Goal: Information Seeking & Learning: Learn about a topic

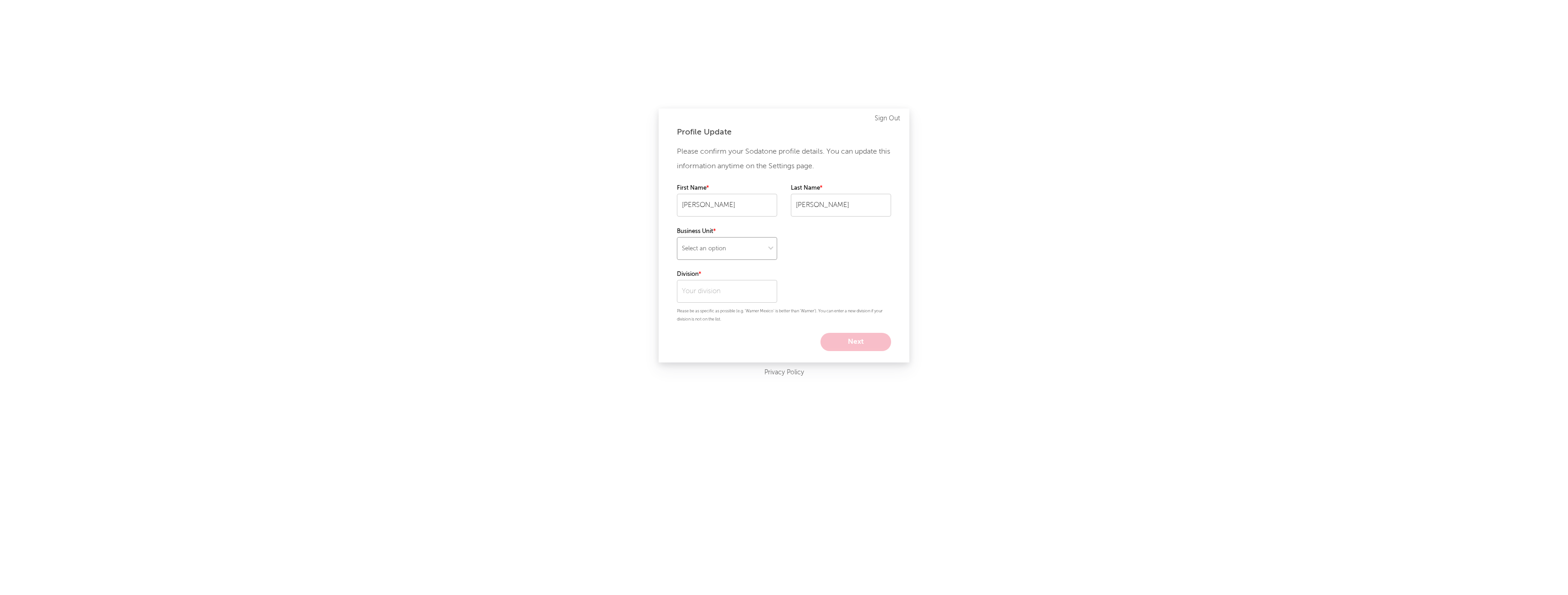
click at [723, 247] on select "Select an option" at bounding box center [727, 249] width 100 height 23
select select "recorded_music"
click at [677, 237] on select "Select an option" at bounding box center [727, 249] width 100 height 23
click at [726, 294] on input "text" at bounding box center [727, 291] width 100 height 23
type input "a"
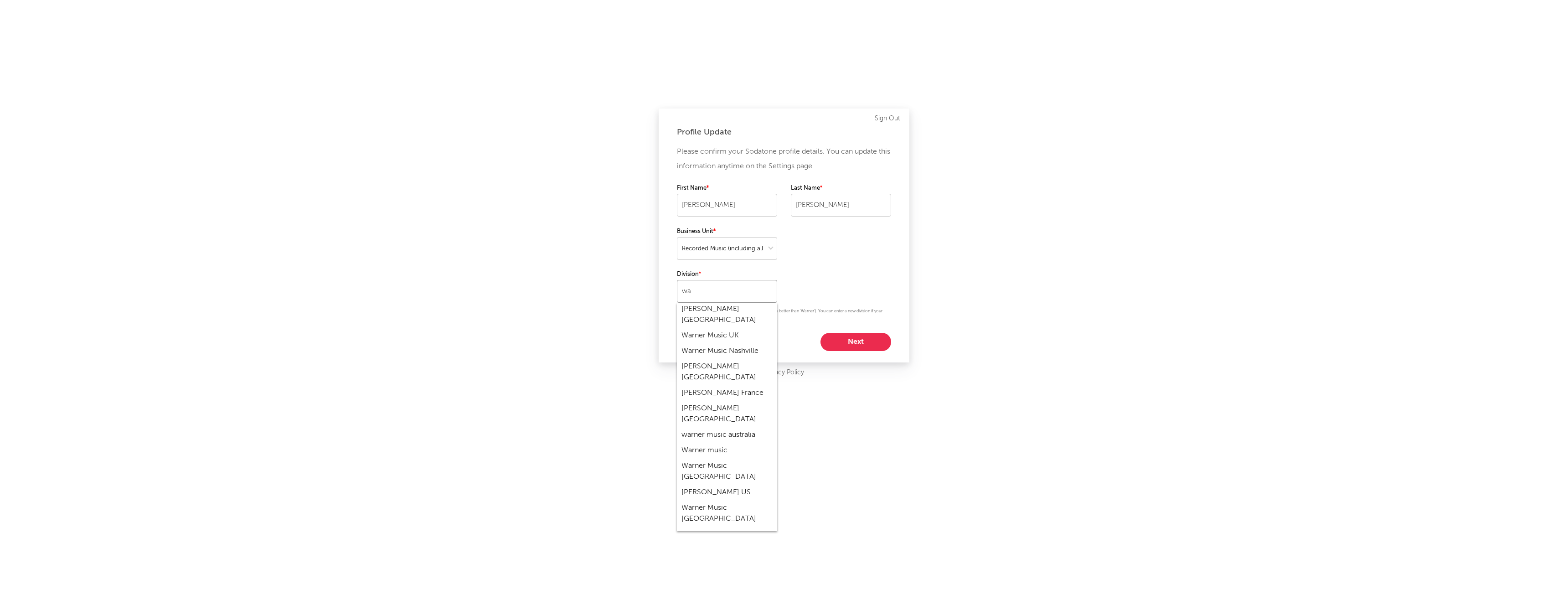
scroll to position [456, 0]
click at [715, 455] on div "Warner Music [GEOGRAPHIC_DATA]" at bounding box center [727, 468] width 100 height 26
type input "Warner Music [GEOGRAPHIC_DATA]"
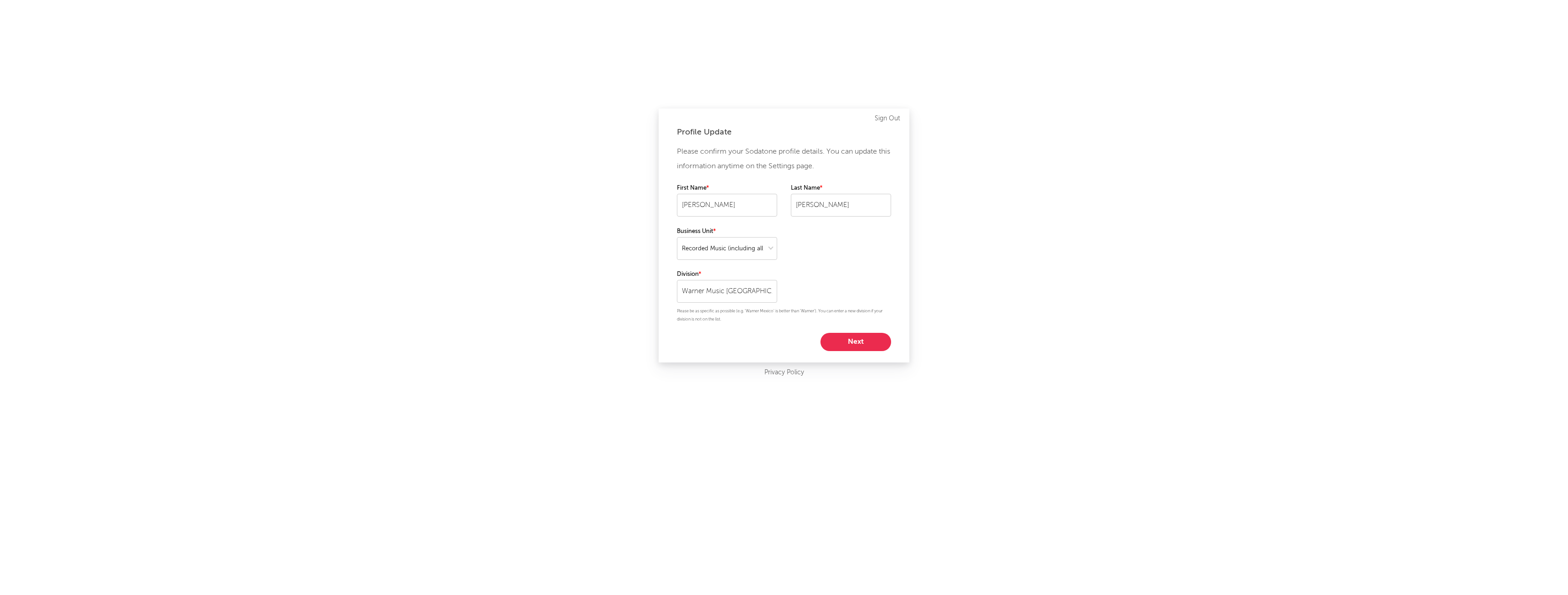
click at [849, 340] on button "Next" at bounding box center [856, 342] width 71 height 18
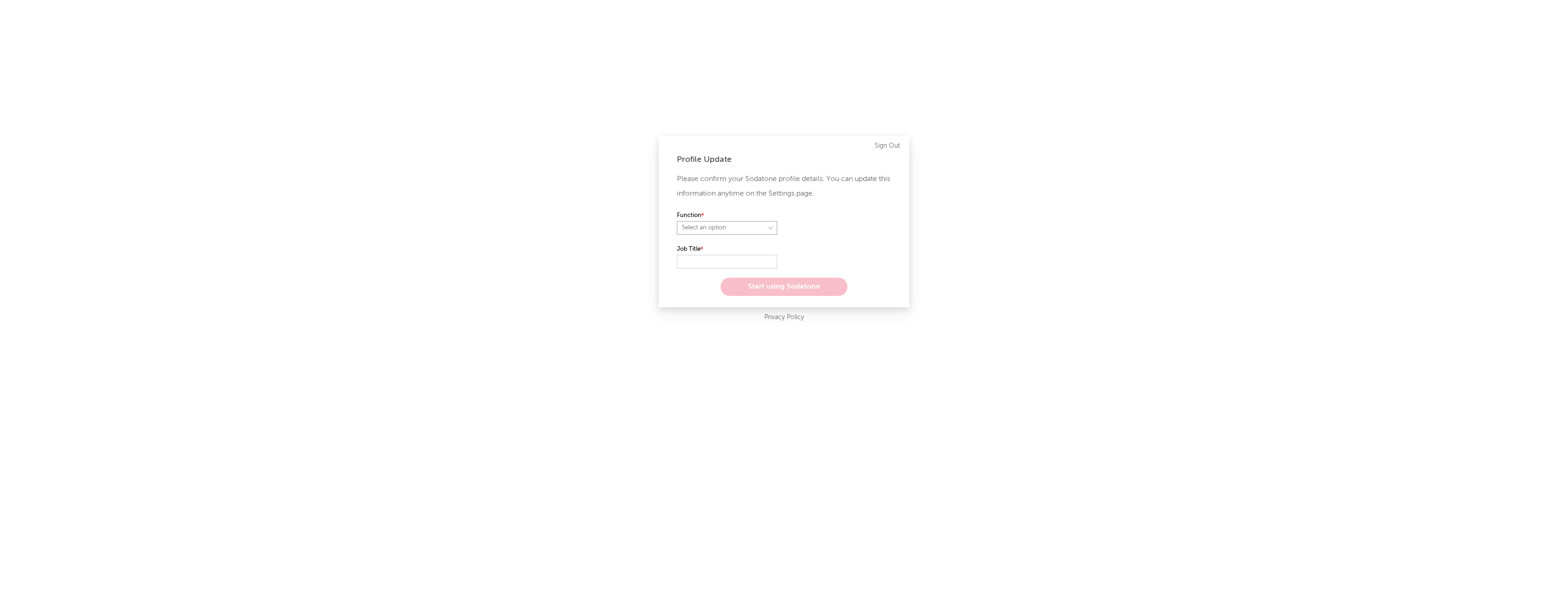
click at [765, 221] on select "Select an option" at bounding box center [727, 228] width 100 height 14
select select "anr"
click at [677, 221] on select "Select an option" at bounding box center [727, 228] width 100 height 14
click at [836, 228] on select "Select an option" at bounding box center [841, 228] width 100 height 14
select select "assistant_coordinator"
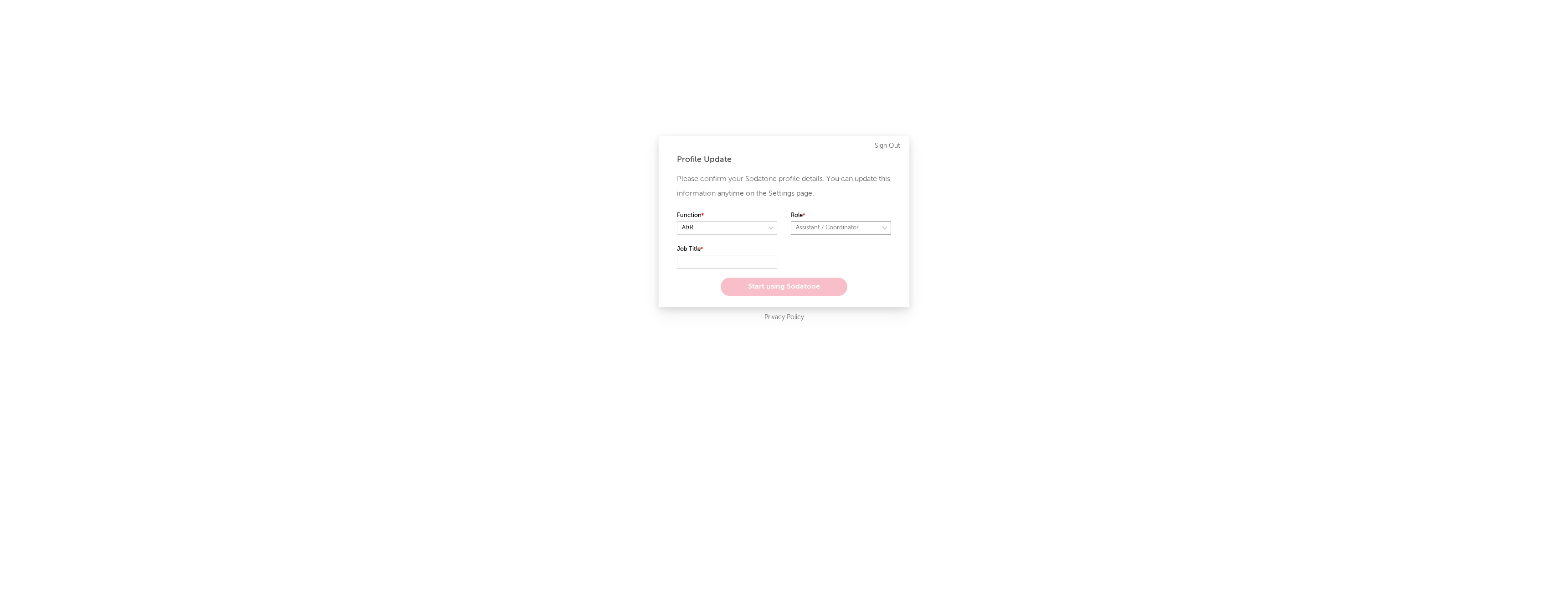
click at [791, 221] on select "Select an option" at bounding box center [841, 228] width 100 height 14
click at [746, 264] on input "text" at bounding box center [727, 262] width 100 height 14
type input "Intern A&R Atlantic [GEOGRAPHIC_DATA]"
click at [849, 224] on select at bounding box center [841, 228] width 100 height 14
select select "other"
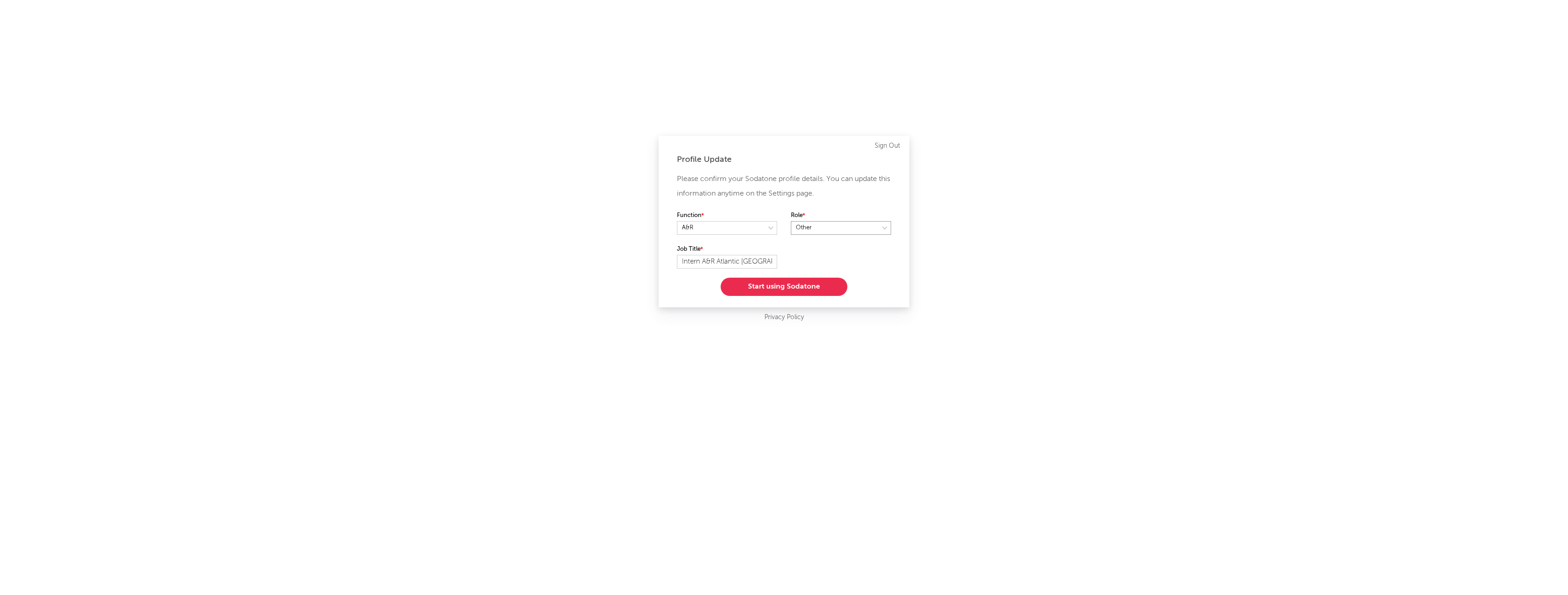
click at [791, 221] on select at bounding box center [841, 228] width 100 height 14
click at [847, 231] on select at bounding box center [841, 228] width 100 height 14
click at [791, 221] on select at bounding box center [841, 228] width 100 height 14
click at [773, 287] on button "Start using Sodatone" at bounding box center [784, 287] width 127 height 18
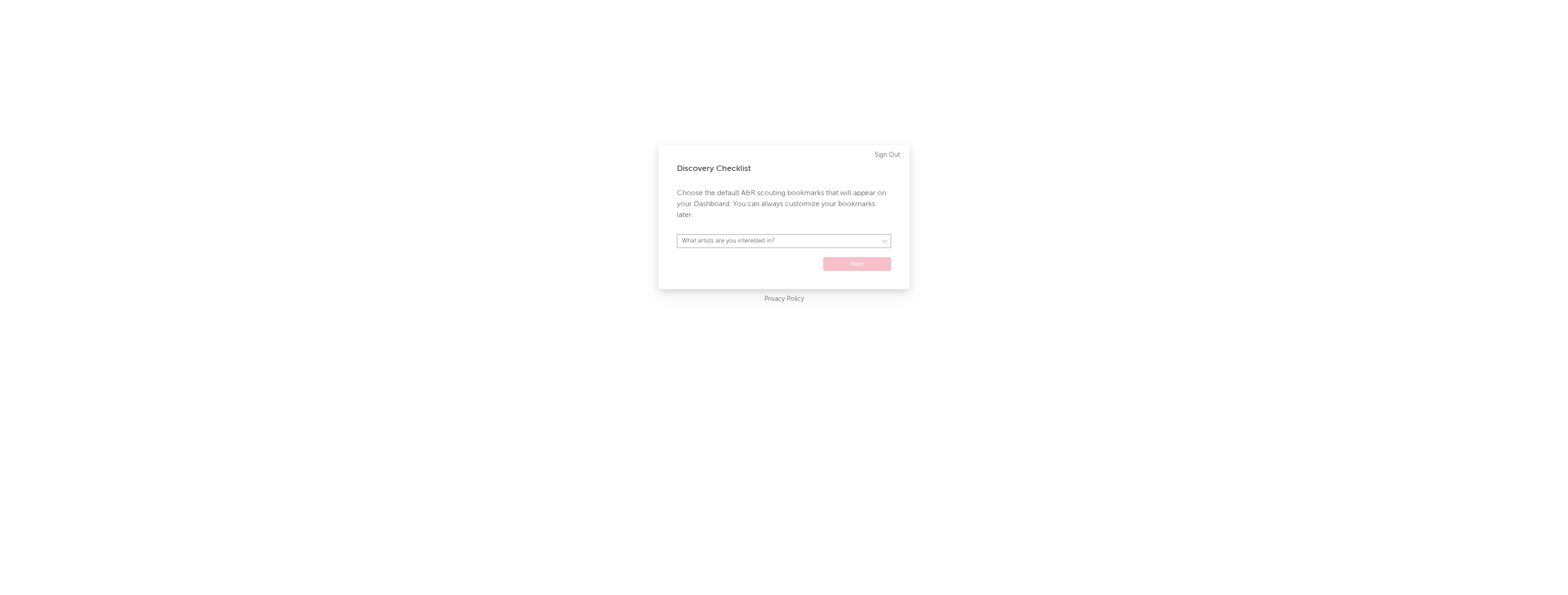
click at [758, 245] on select "What artists are you interested in? [GEOGRAPHIC_DATA] [GEOGRAPHIC_DATA] General…" at bounding box center [784, 241] width 214 height 14
select select "19"
click at [677, 234] on select "What artists are you interested in? [GEOGRAPHIC_DATA] [GEOGRAPHIC_DATA] General…" at bounding box center [784, 241] width 214 height 14
click at [867, 268] on button "Next" at bounding box center [858, 264] width 68 height 14
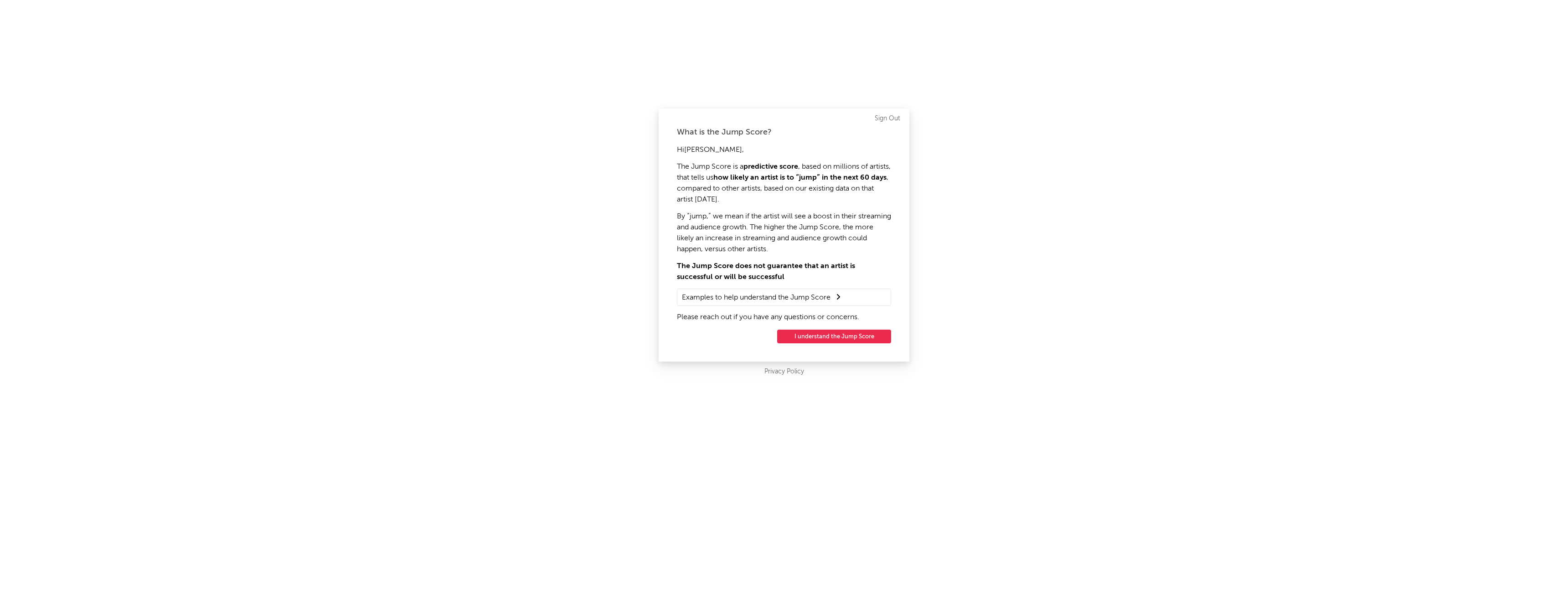
click at [854, 337] on button "I understand the Jump Score" at bounding box center [834, 337] width 114 height 14
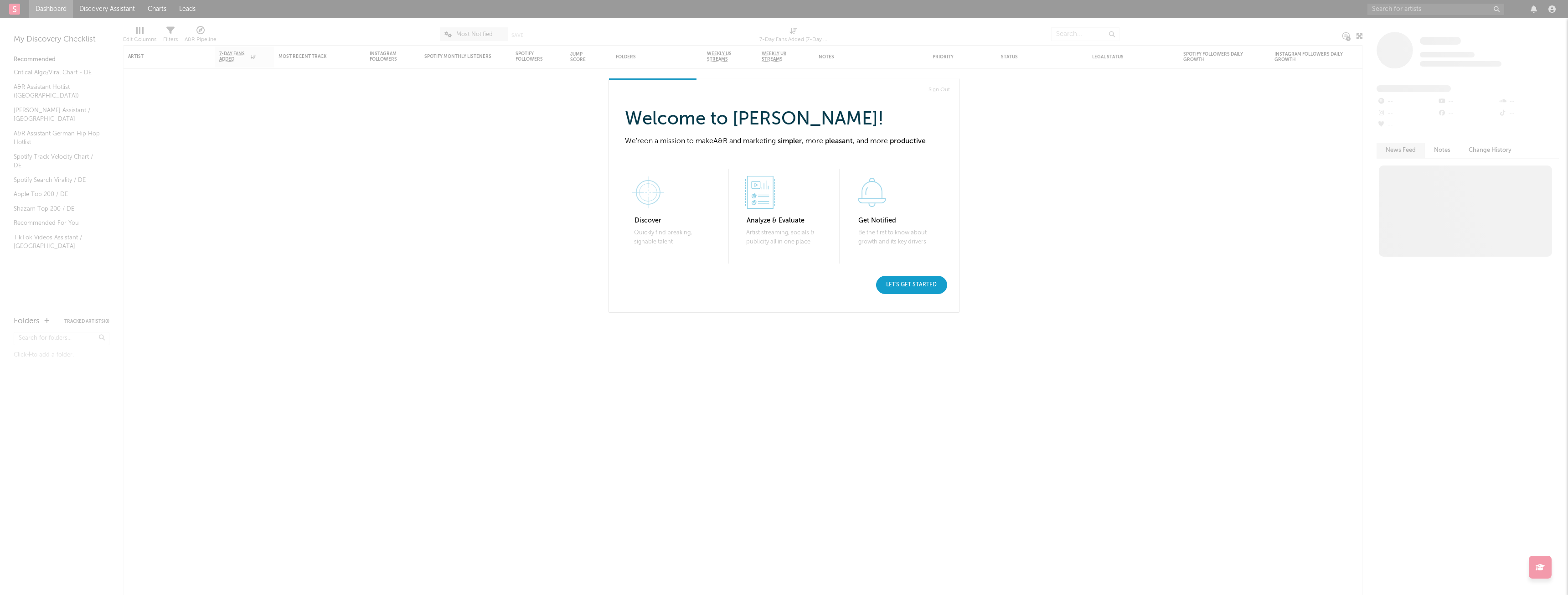
click at [902, 283] on div "Let's get started" at bounding box center [912, 285] width 71 height 18
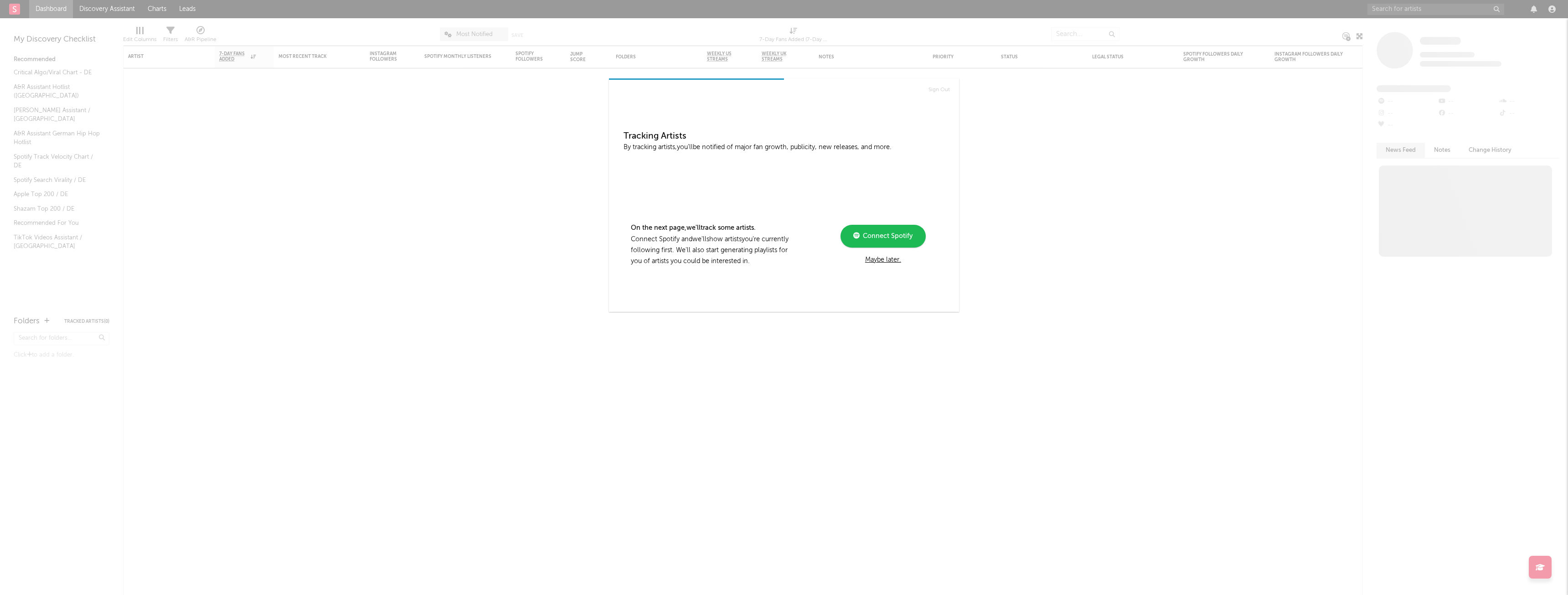
click at [895, 259] on div "Maybe later." at bounding box center [883, 260] width 123 height 11
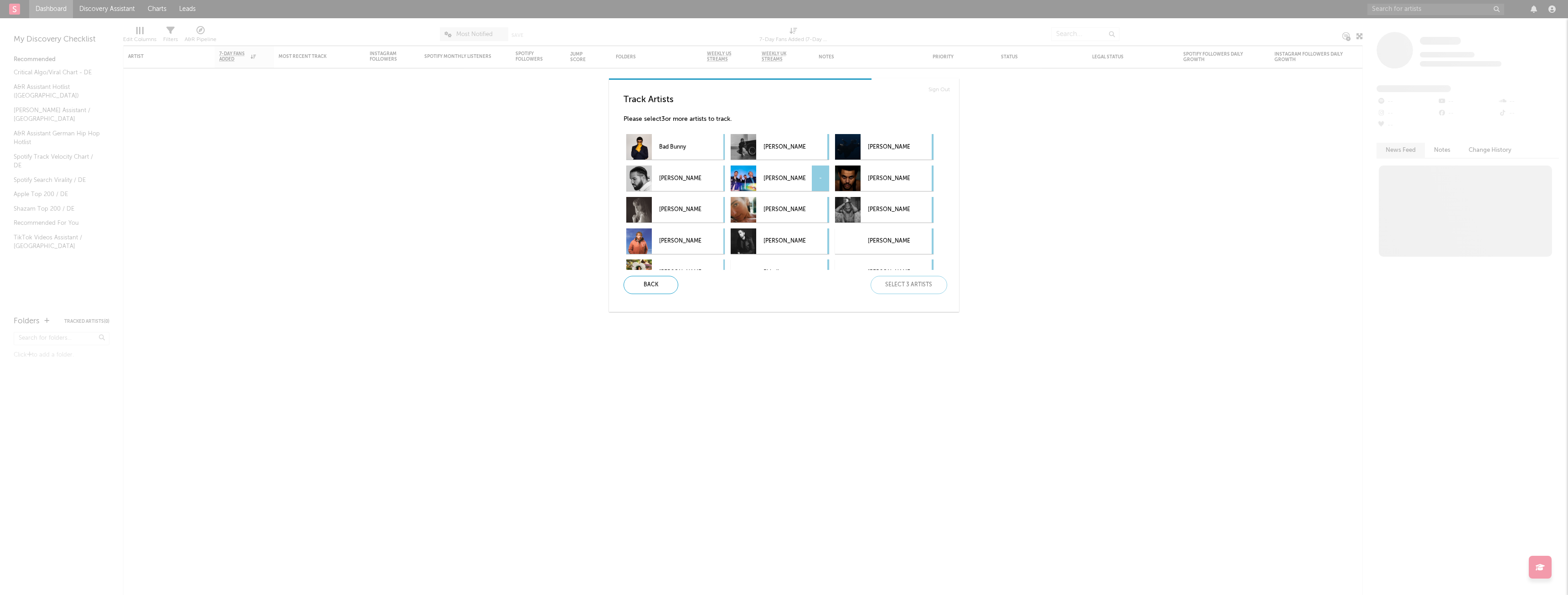
scroll to position [175, 0]
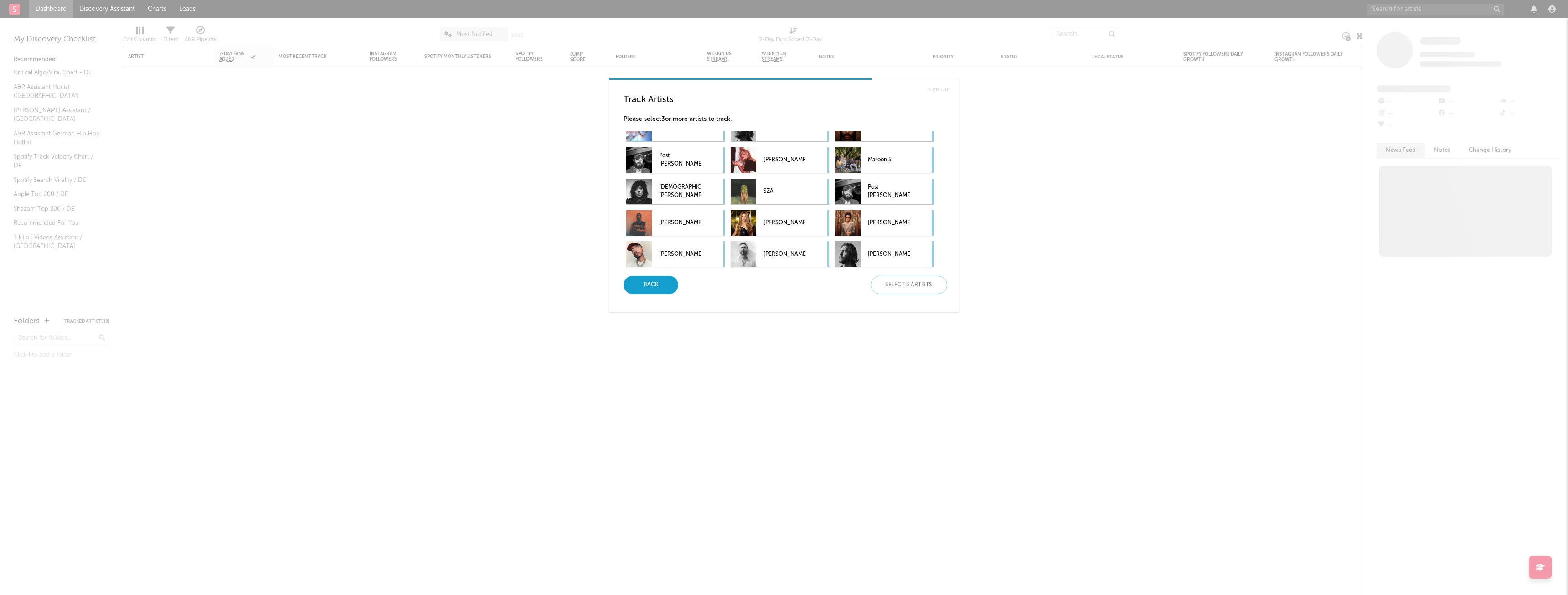
click at [648, 289] on div "Back" at bounding box center [651, 285] width 54 height 18
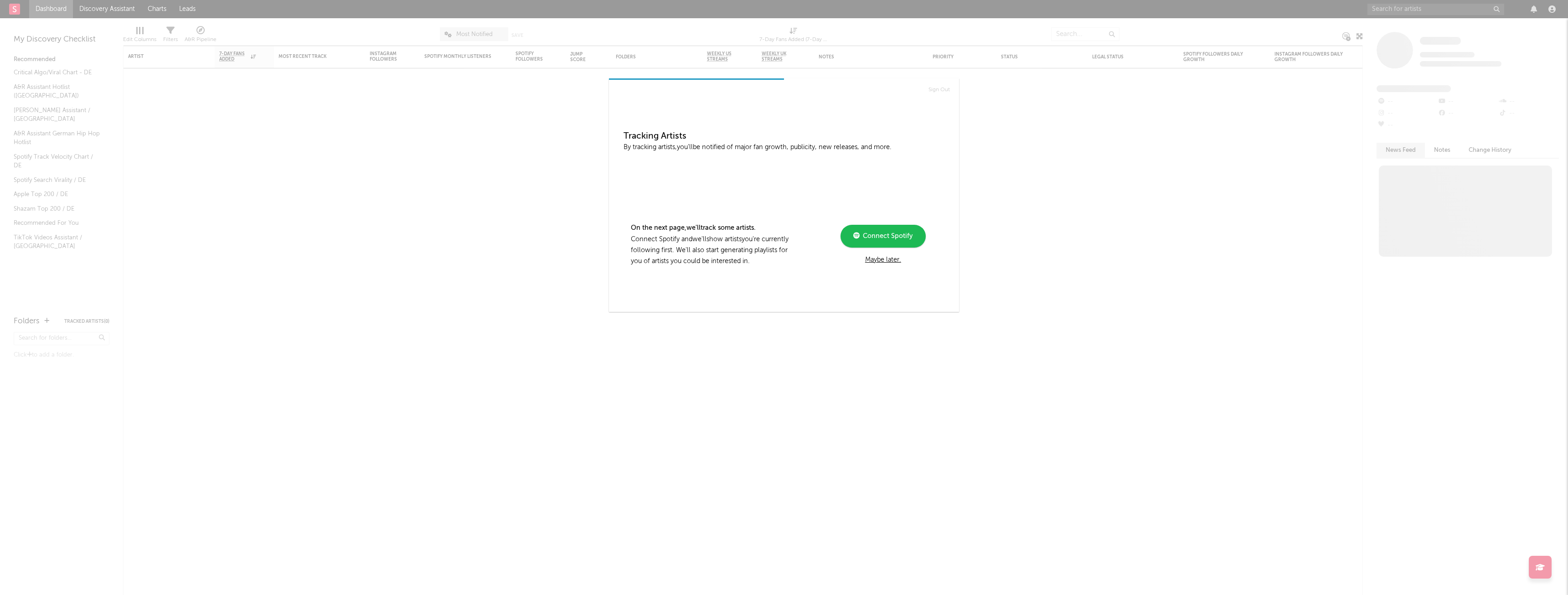
click at [892, 262] on div "Maybe later." at bounding box center [883, 260] width 123 height 11
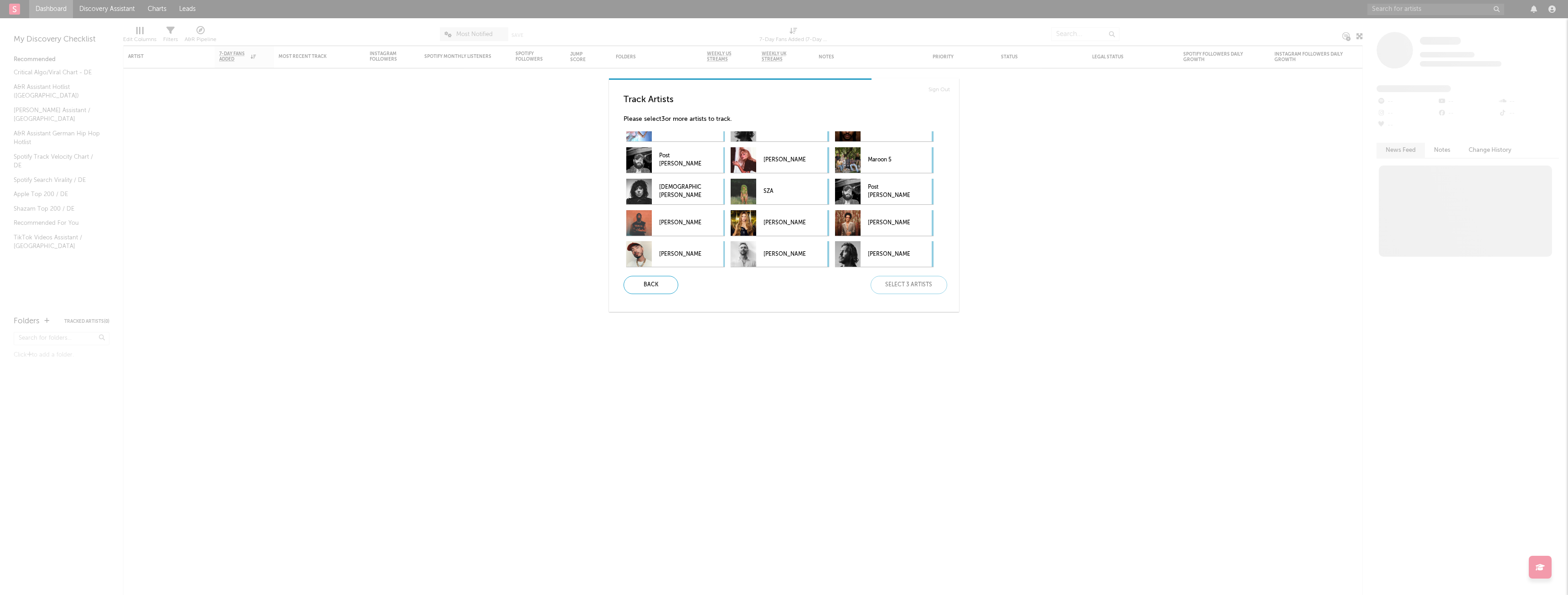
click at [910, 287] on div "Back Select 3 artists" at bounding box center [782, 285] width 331 height 18
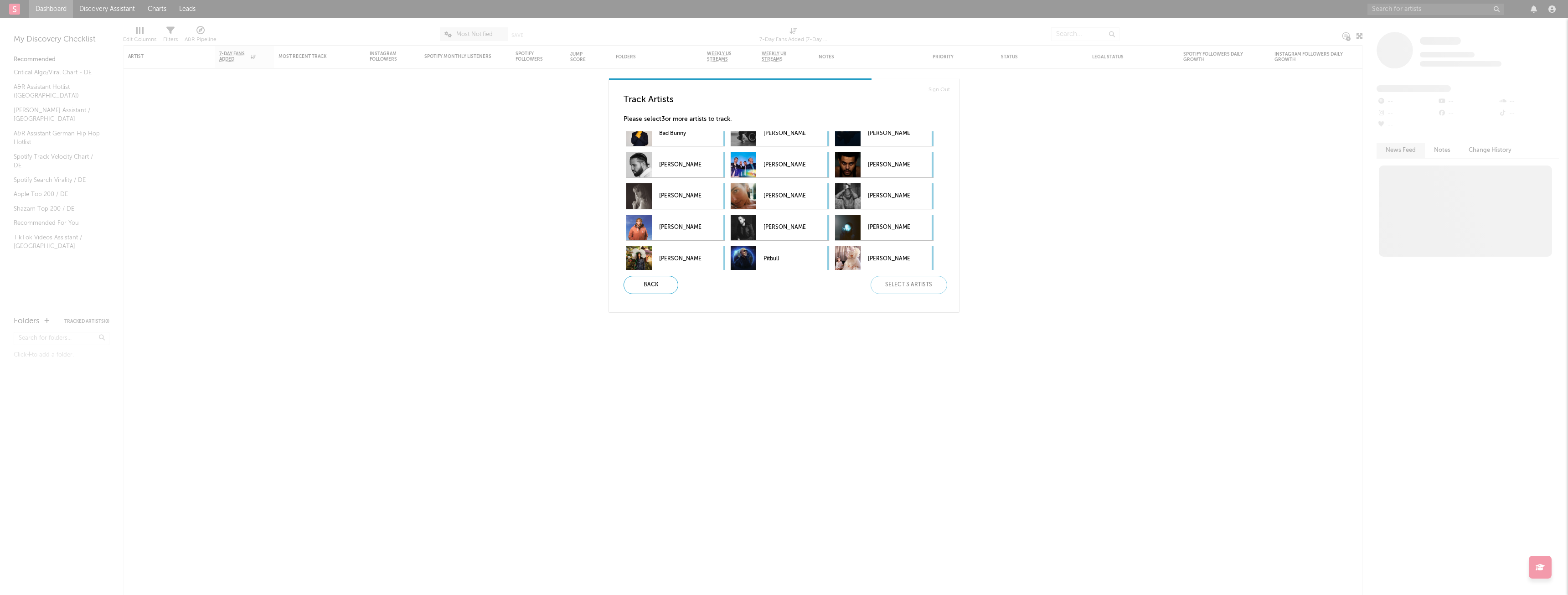
scroll to position [0, 0]
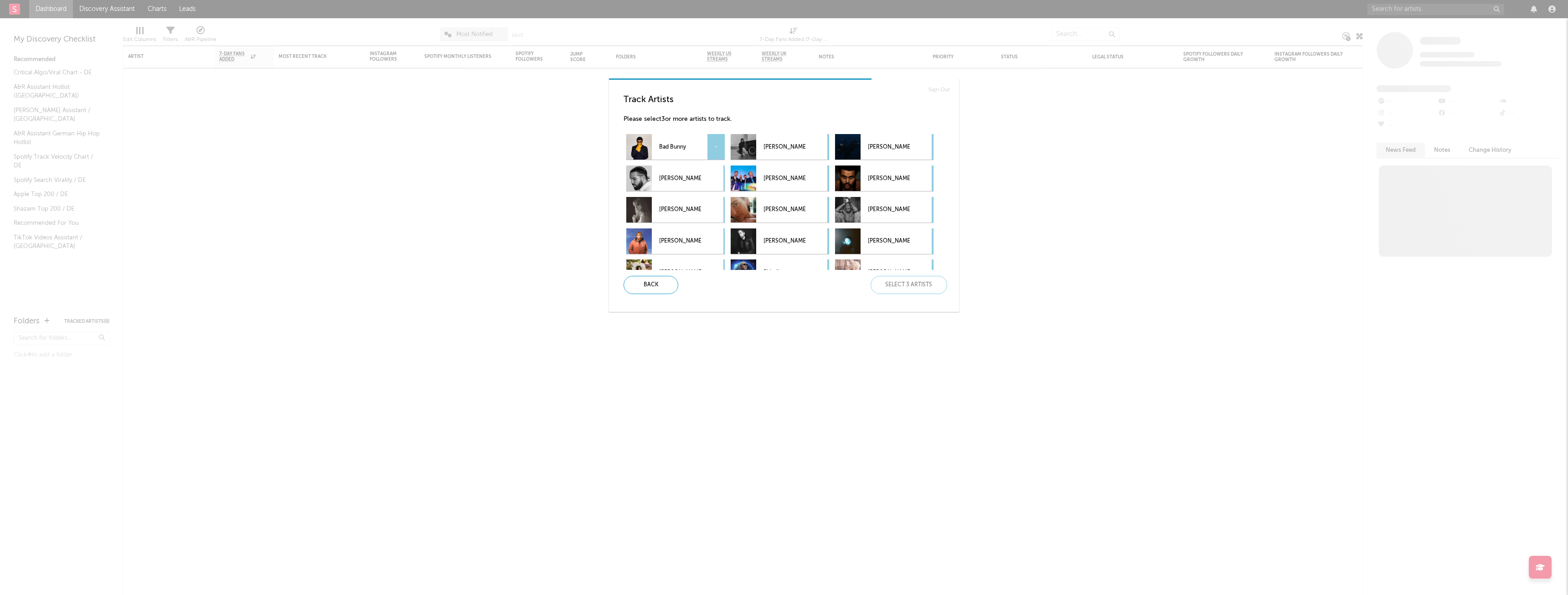
click at [701, 146] on p "Bad Bunny" at bounding box center [680, 147] width 42 height 20
click at [798, 149] on p "[PERSON_NAME]" at bounding box center [784, 147] width 42 height 20
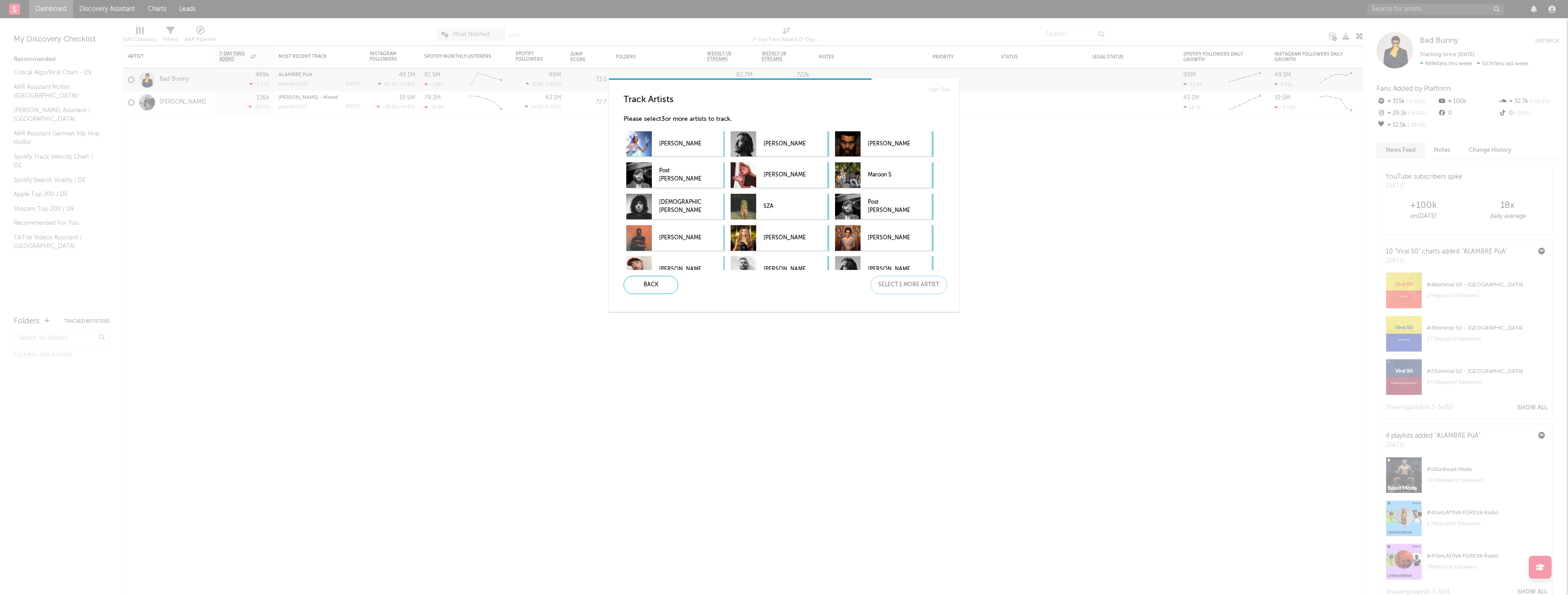
scroll to position [175, 0]
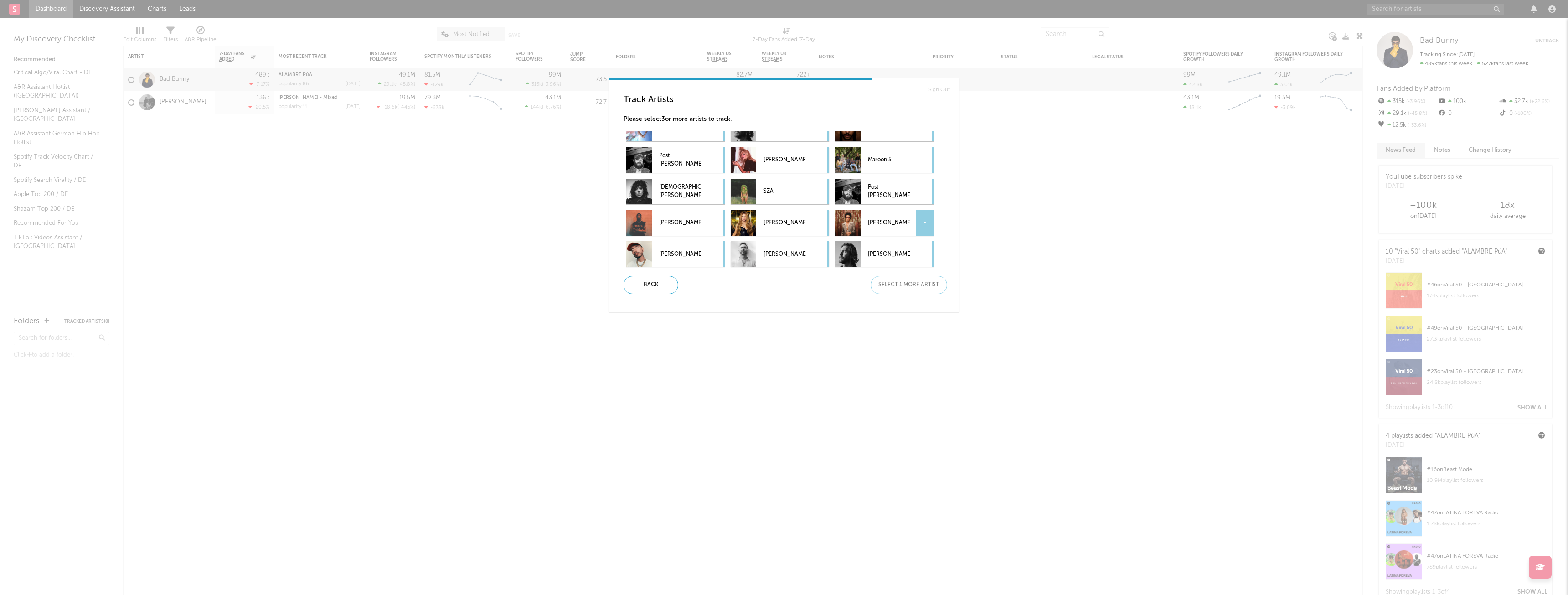
click at [886, 220] on p "[PERSON_NAME]" at bounding box center [889, 223] width 42 height 20
click at [902, 215] on p "[PERSON_NAME]" at bounding box center [889, 223] width 42 height 20
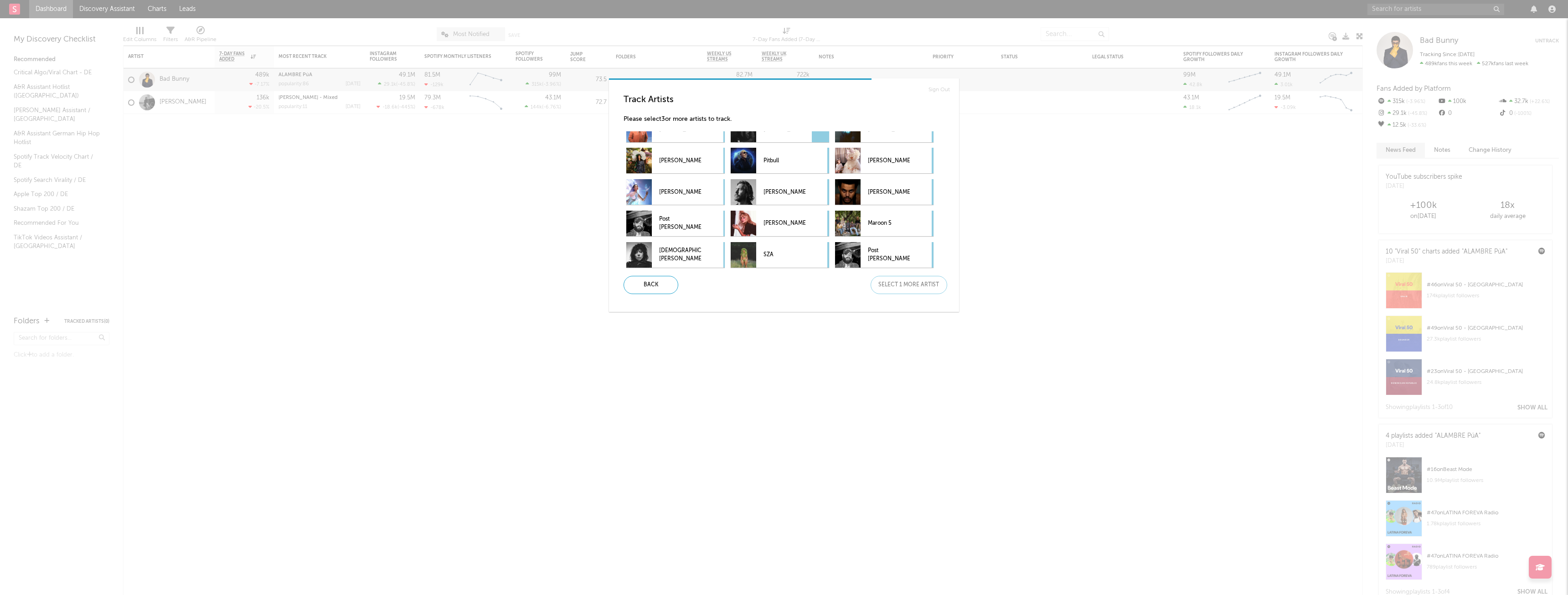
scroll to position [38, 0]
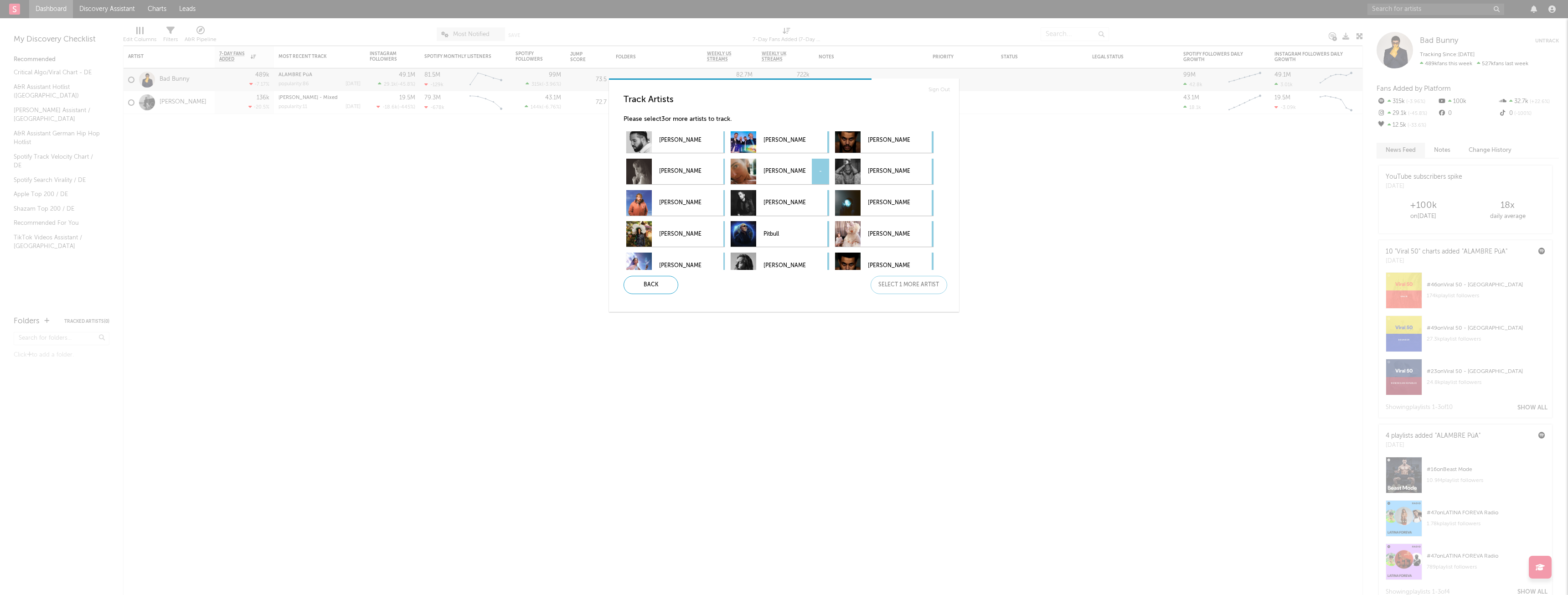
click at [809, 175] on div "[PERSON_NAME] -" at bounding box center [780, 171] width 98 height 26
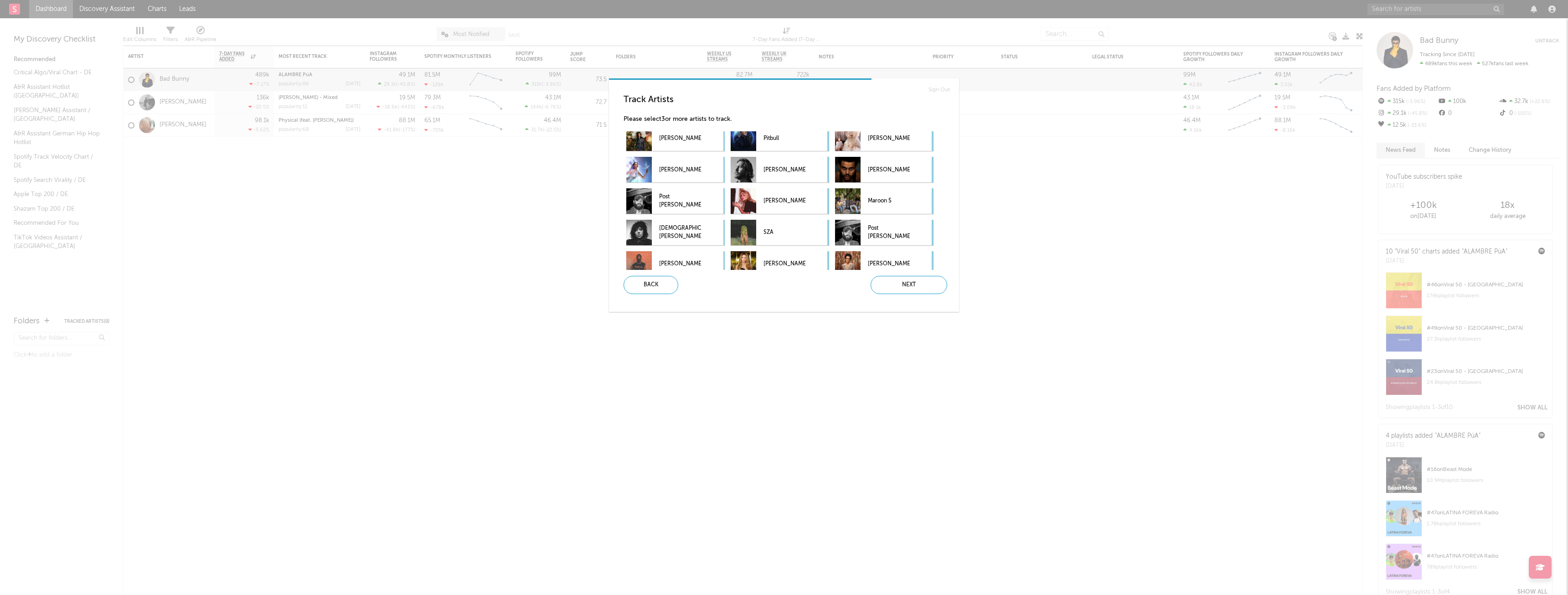
scroll to position [175, 0]
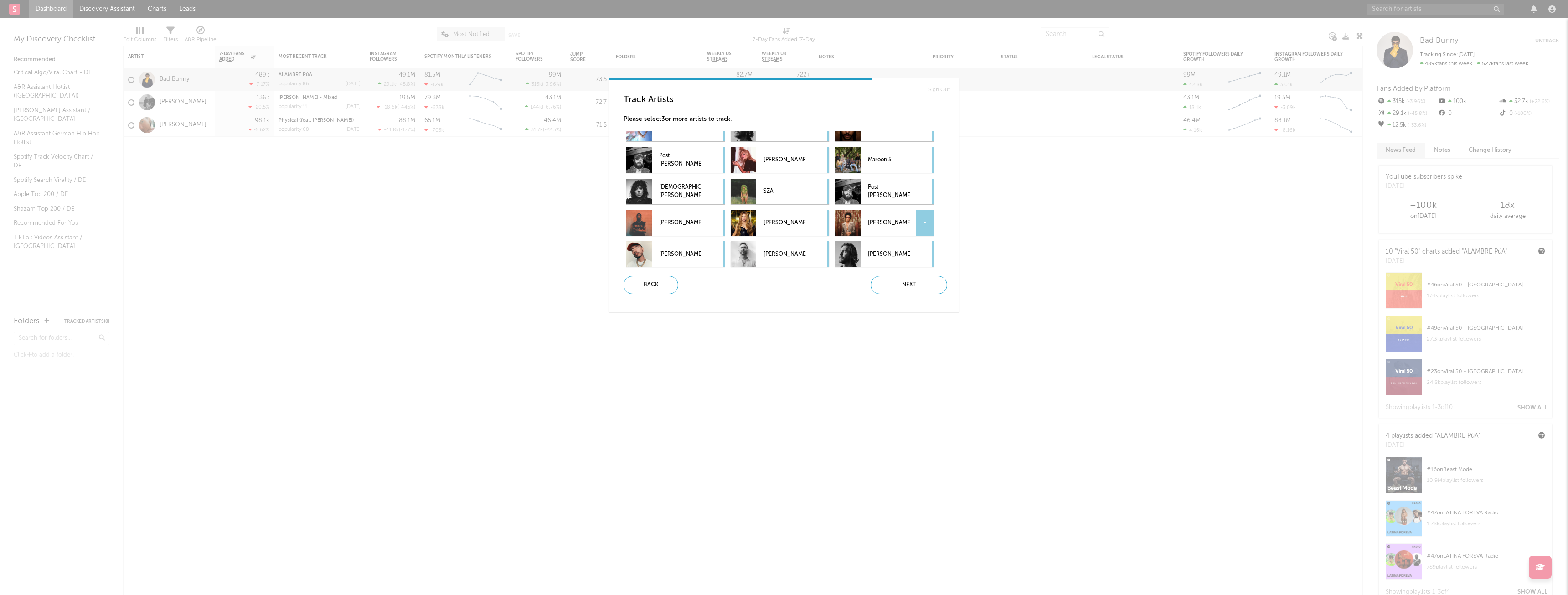
click at [909, 230] on p "[PERSON_NAME]" at bounding box center [889, 223] width 42 height 20
click at [920, 288] on div "Next" at bounding box center [909, 285] width 77 height 18
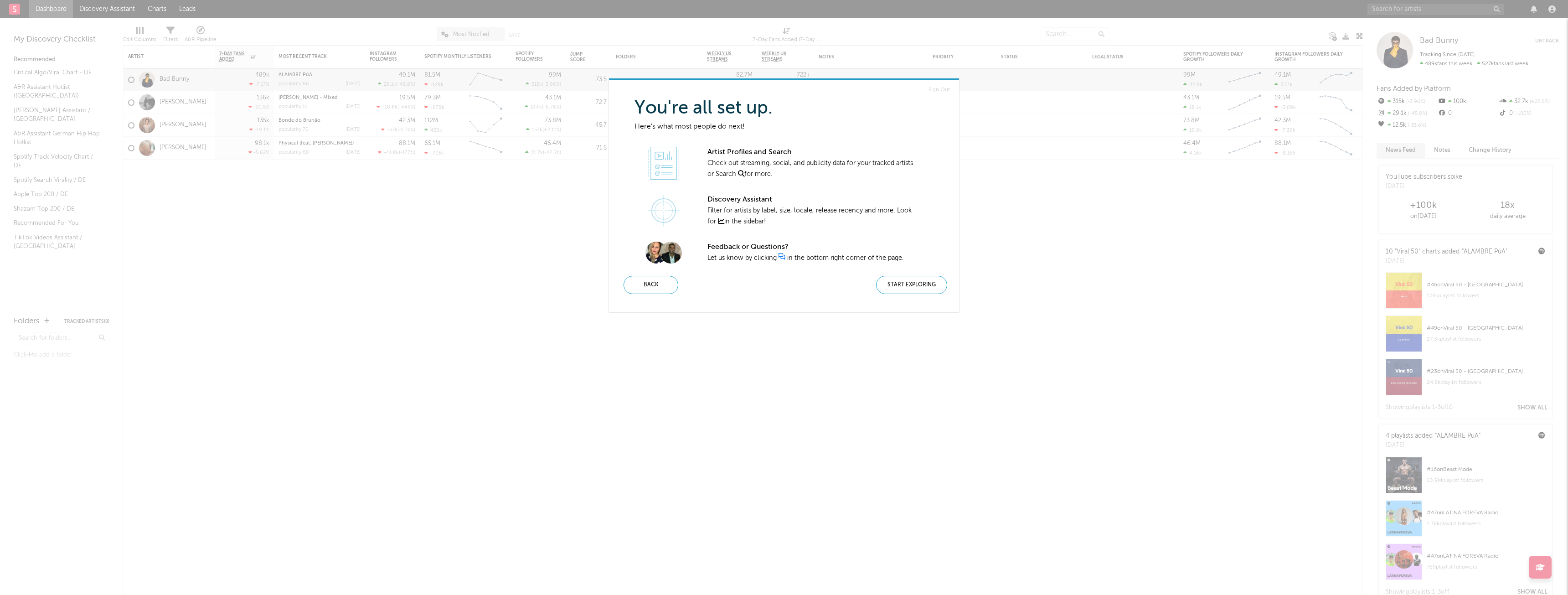
click at [920, 288] on div "Start Exploring" at bounding box center [912, 285] width 71 height 18
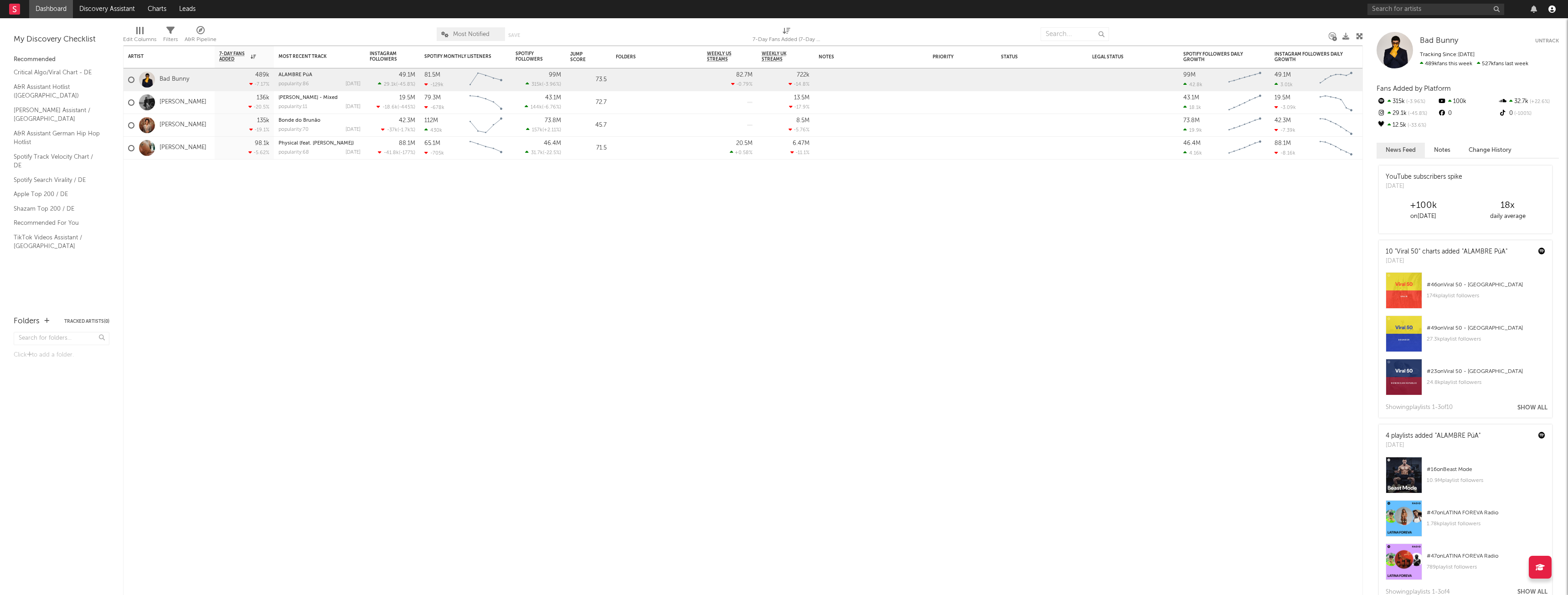
click at [1552, 7] on icon "button" at bounding box center [1552, 9] width 7 height 7
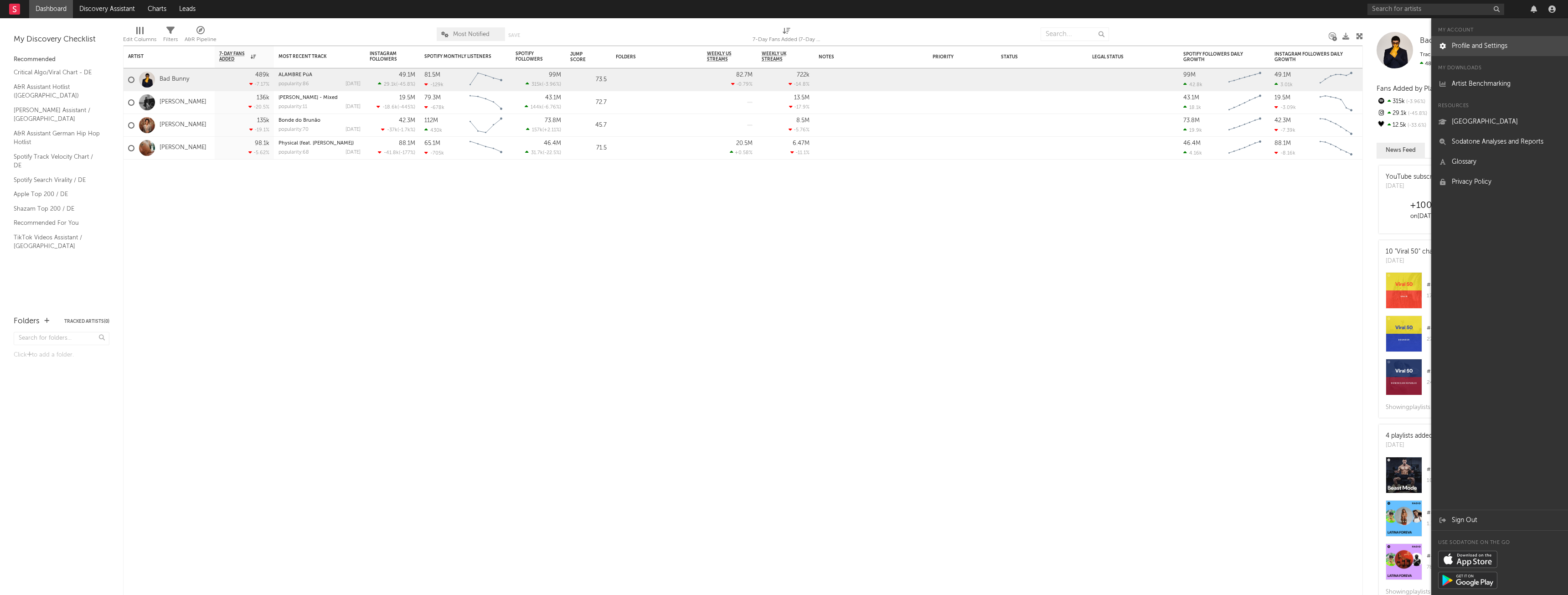
click at [1495, 45] on link "Profile and Settings" at bounding box center [1500, 46] width 137 height 20
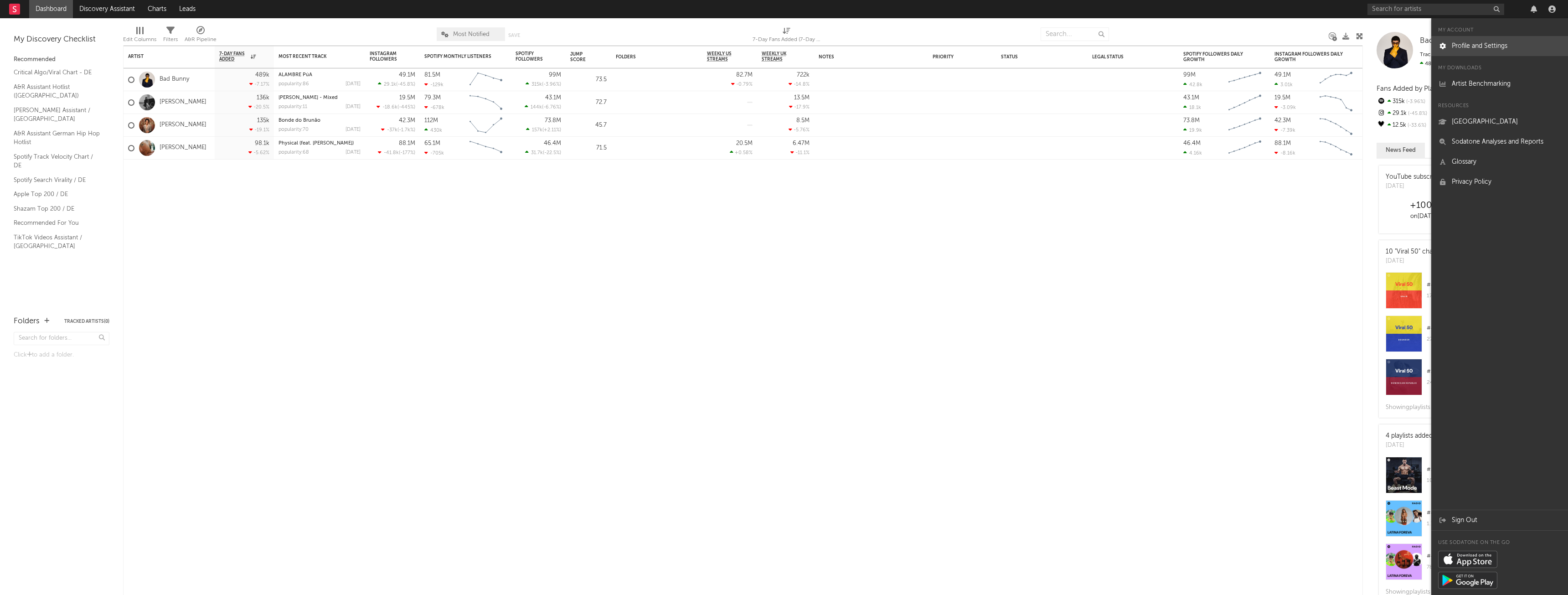
select select "recorded_music"
select select "other"
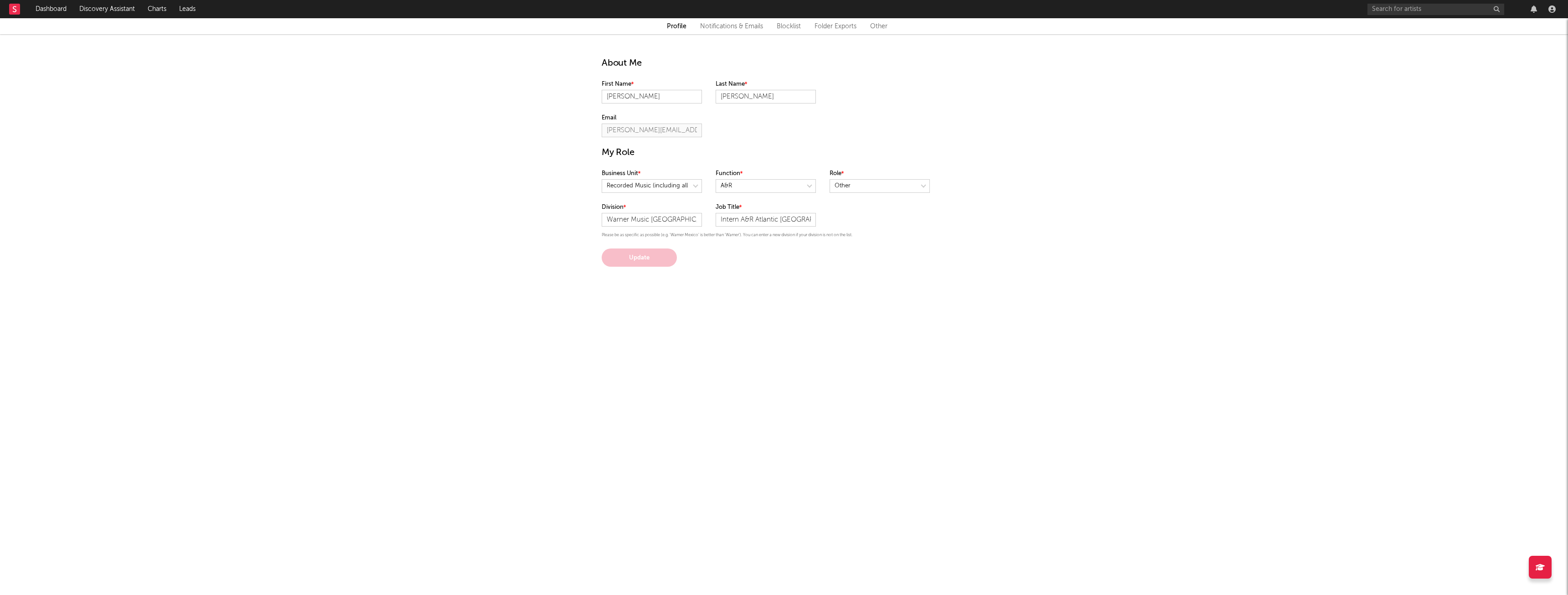
click at [733, 31] on link "Notifications & Emails" at bounding box center [732, 26] width 63 height 11
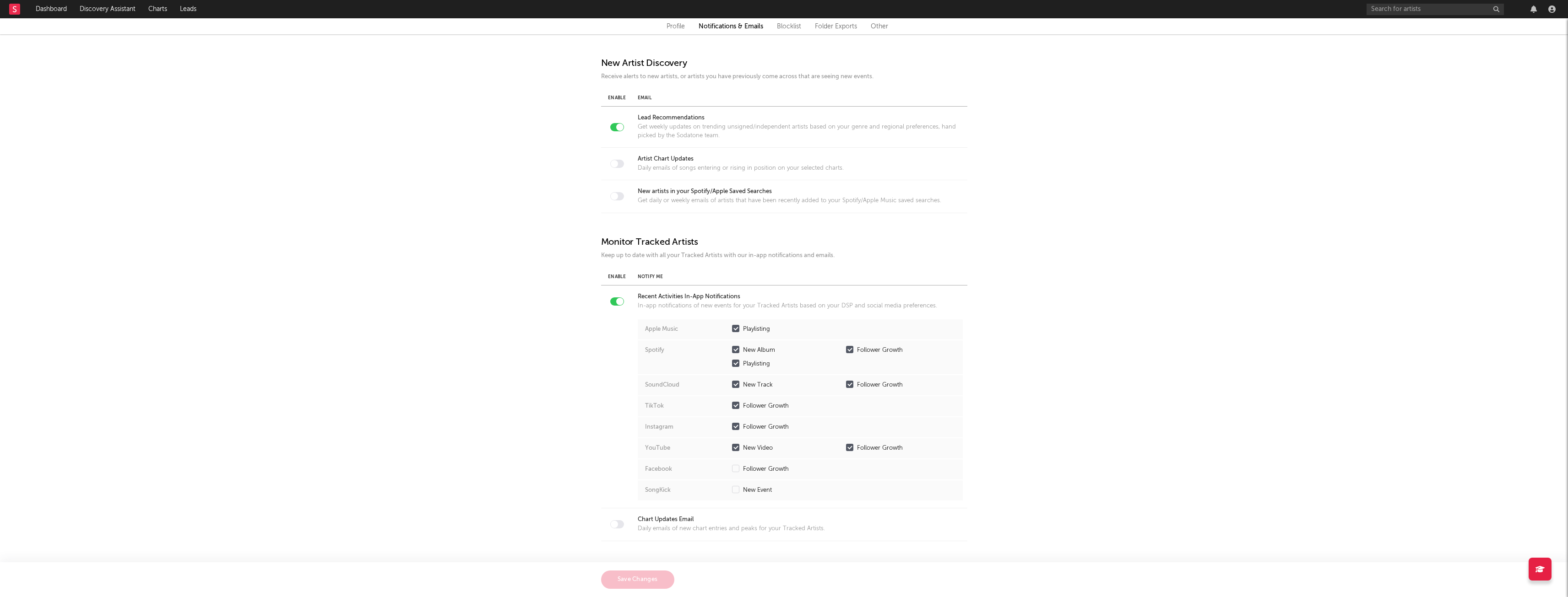
click at [785, 26] on link "Blocklist" at bounding box center [789, 26] width 24 height 11
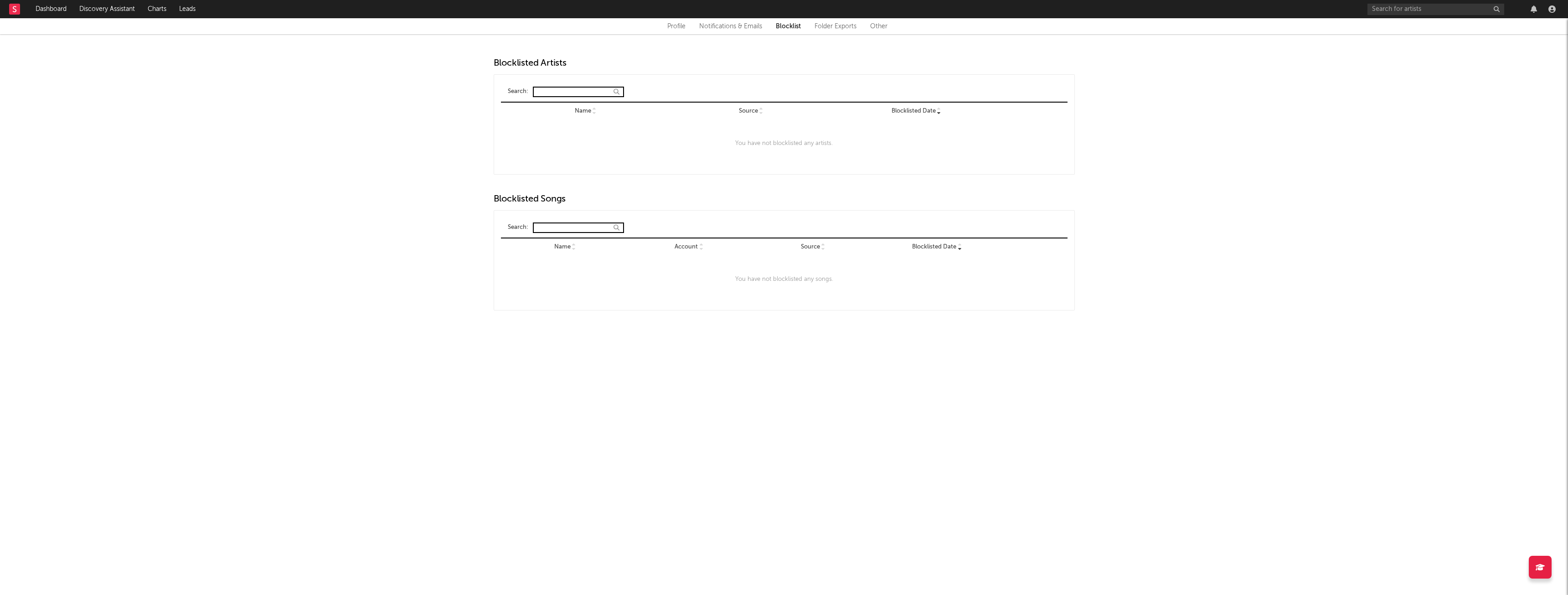
click at [835, 24] on link "Folder Exports" at bounding box center [835, 26] width 42 height 11
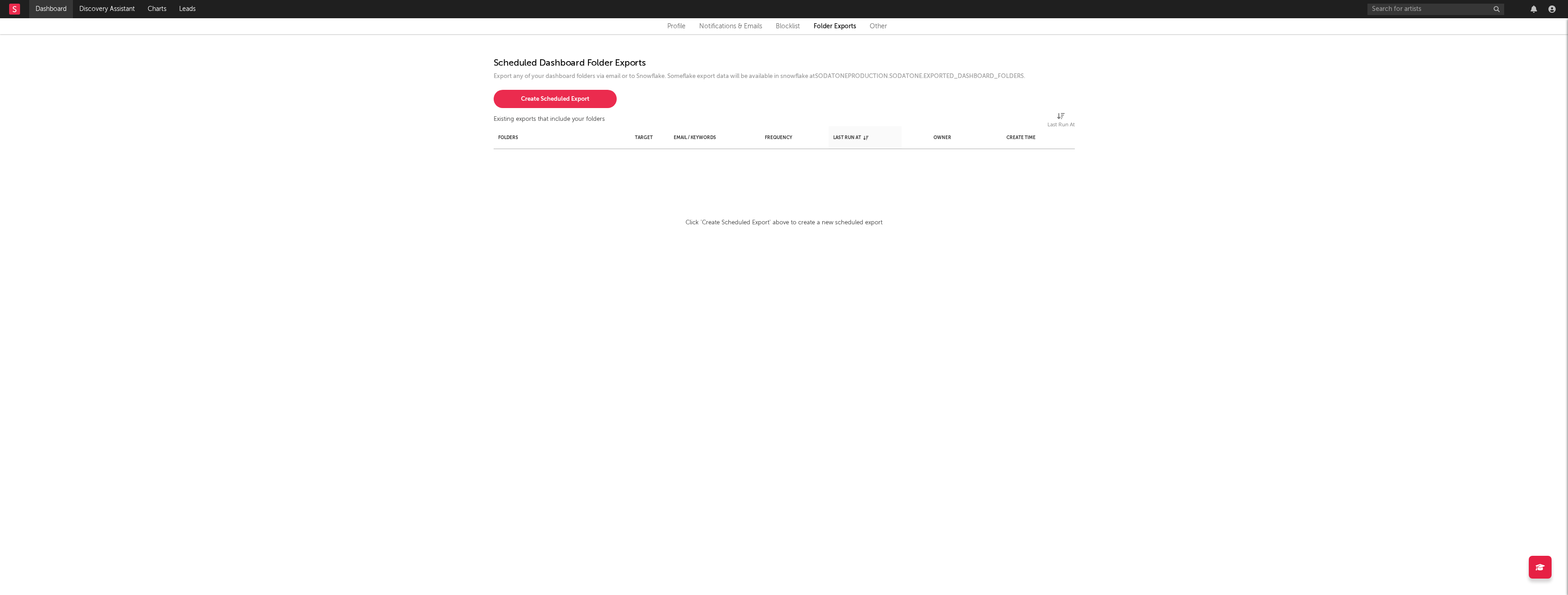
click at [43, 7] on link "Dashboard" at bounding box center [50, 9] width 44 height 18
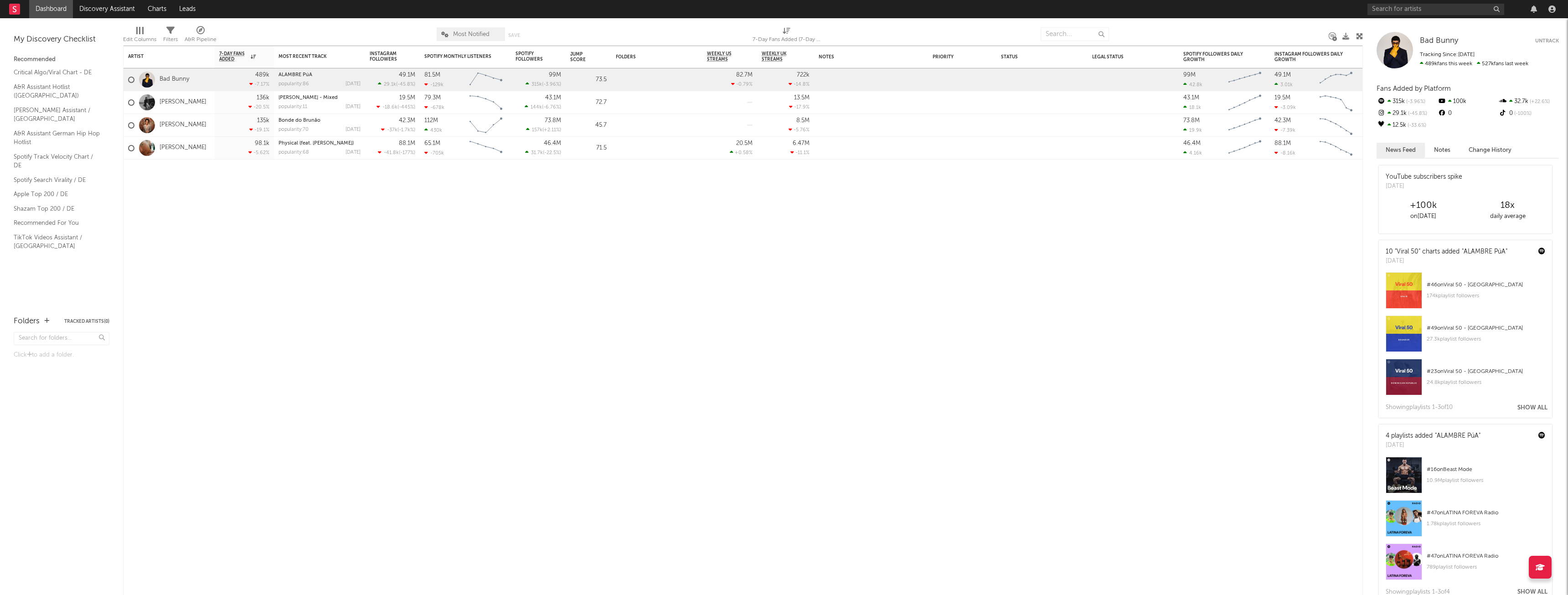
click at [201, 29] on icon at bounding box center [201, 30] width 9 height 9
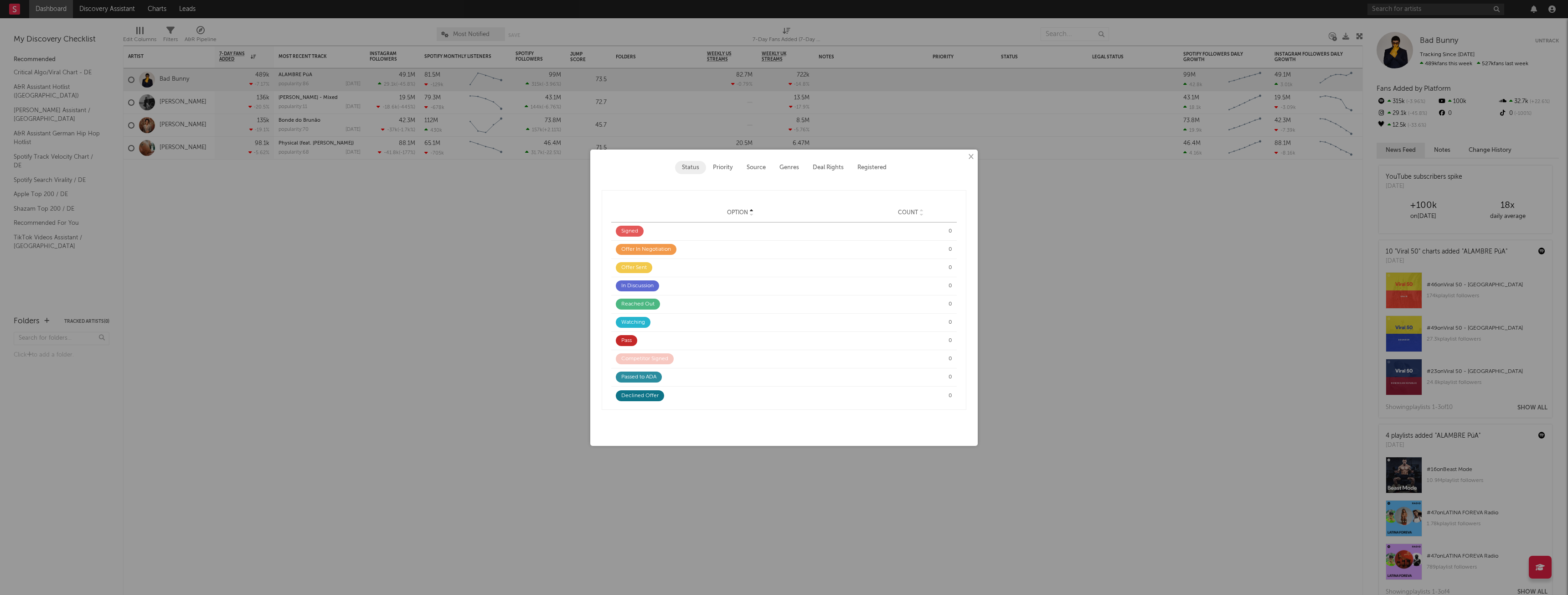
click at [727, 167] on button "Priority" at bounding box center [723, 167] width 33 height 13
click at [696, 169] on button "Status" at bounding box center [691, 167] width 31 height 13
click at [753, 169] on button "Source" at bounding box center [756, 167] width 33 height 13
click at [784, 167] on button "Genres" at bounding box center [789, 167] width 33 height 13
click at [822, 169] on button "Deal Rights" at bounding box center [828, 167] width 45 height 13
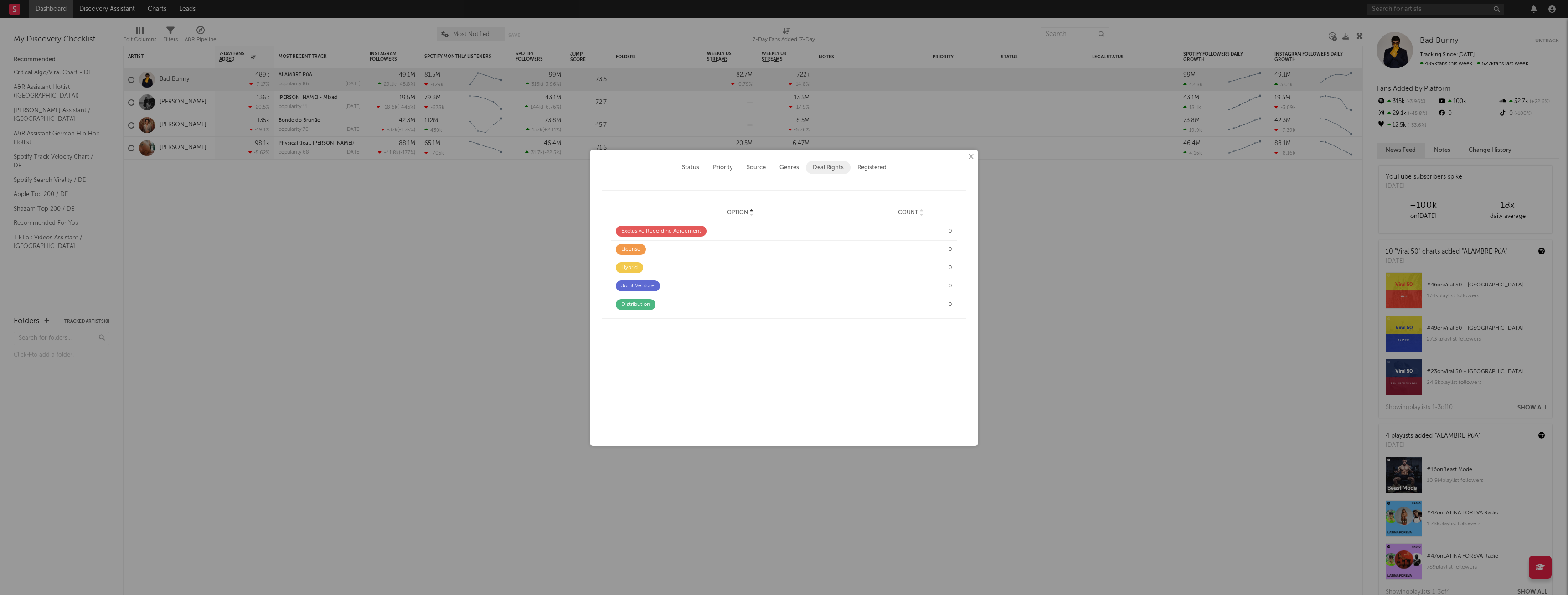
click at [881, 169] on button "Registered" at bounding box center [872, 167] width 43 height 13
click at [694, 165] on button "Status" at bounding box center [691, 167] width 31 height 13
click at [975, 157] on button "×" at bounding box center [970, 157] width 10 height 10
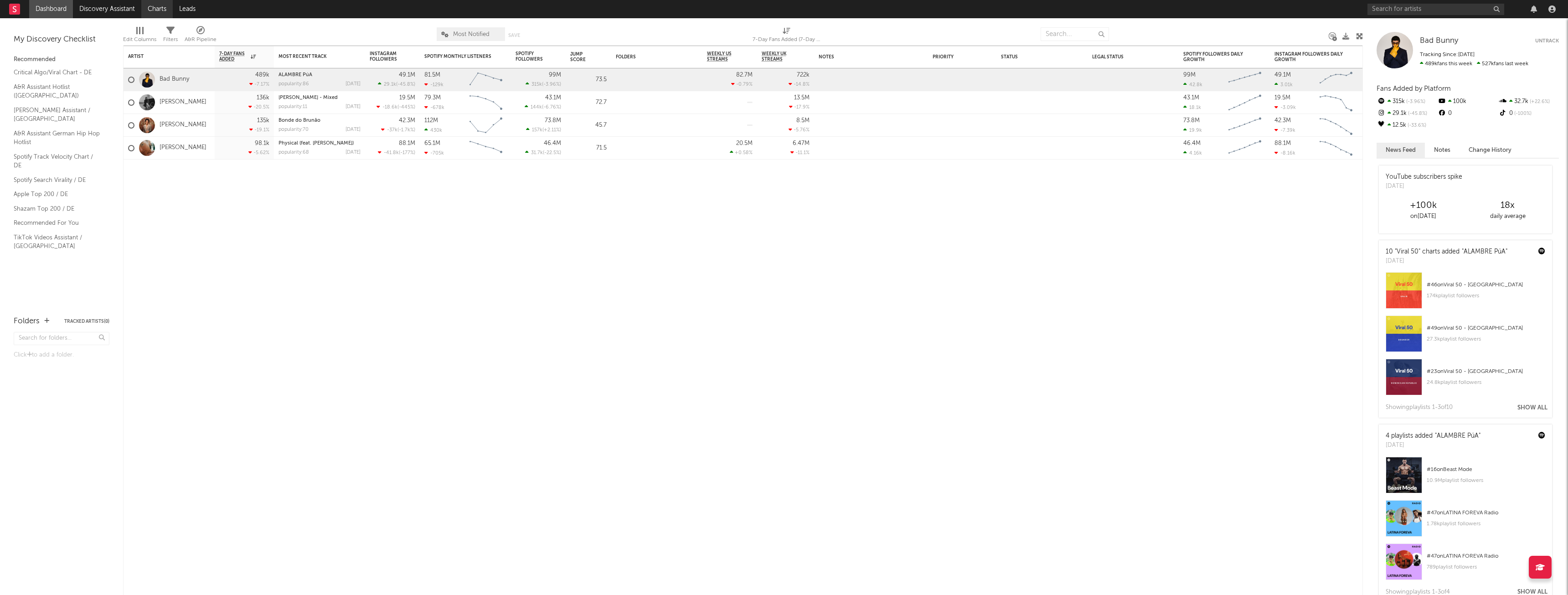
click at [162, 9] on link "Charts" at bounding box center [157, 9] width 31 height 18
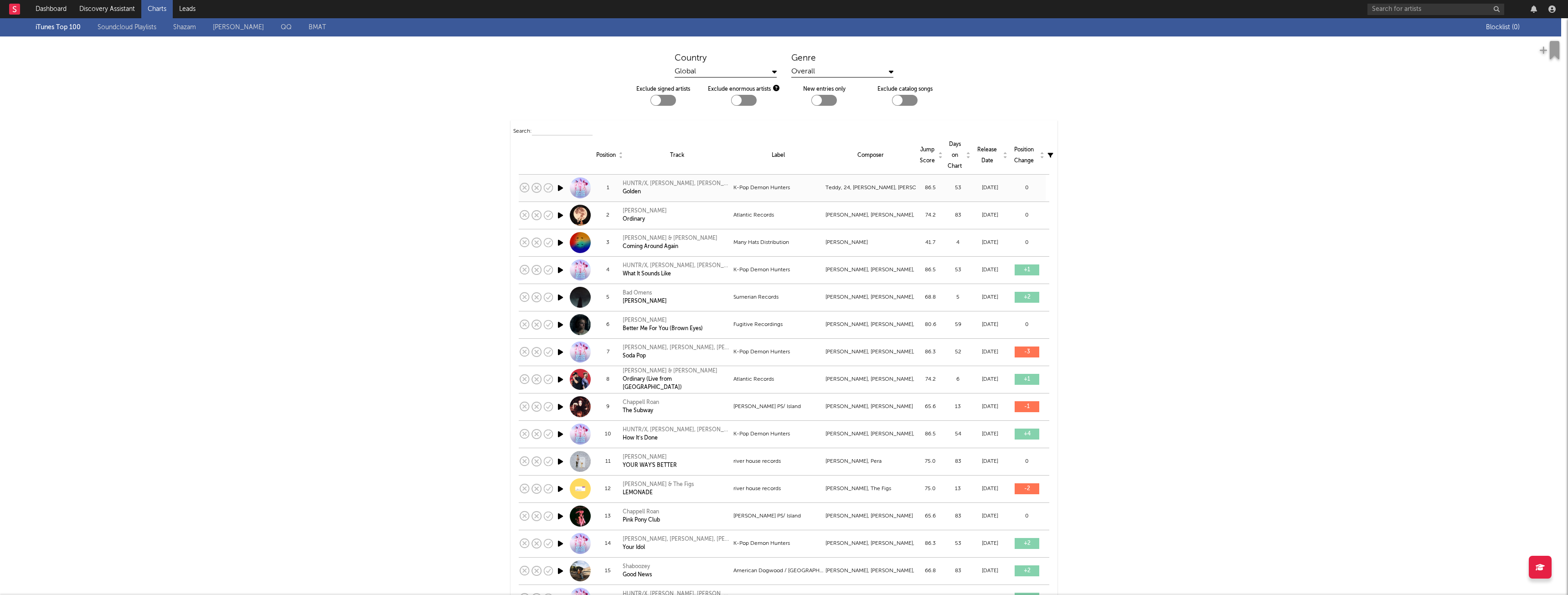
click at [556, 190] on icon "button" at bounding box center [560, 188] width 10 height 11
click at [556, 190] on icon "button" at bounding box center [559, 188] width 9 height 11
click at [747, 77] on div "Global" at bounding box center [726, 72] width 102 height 11
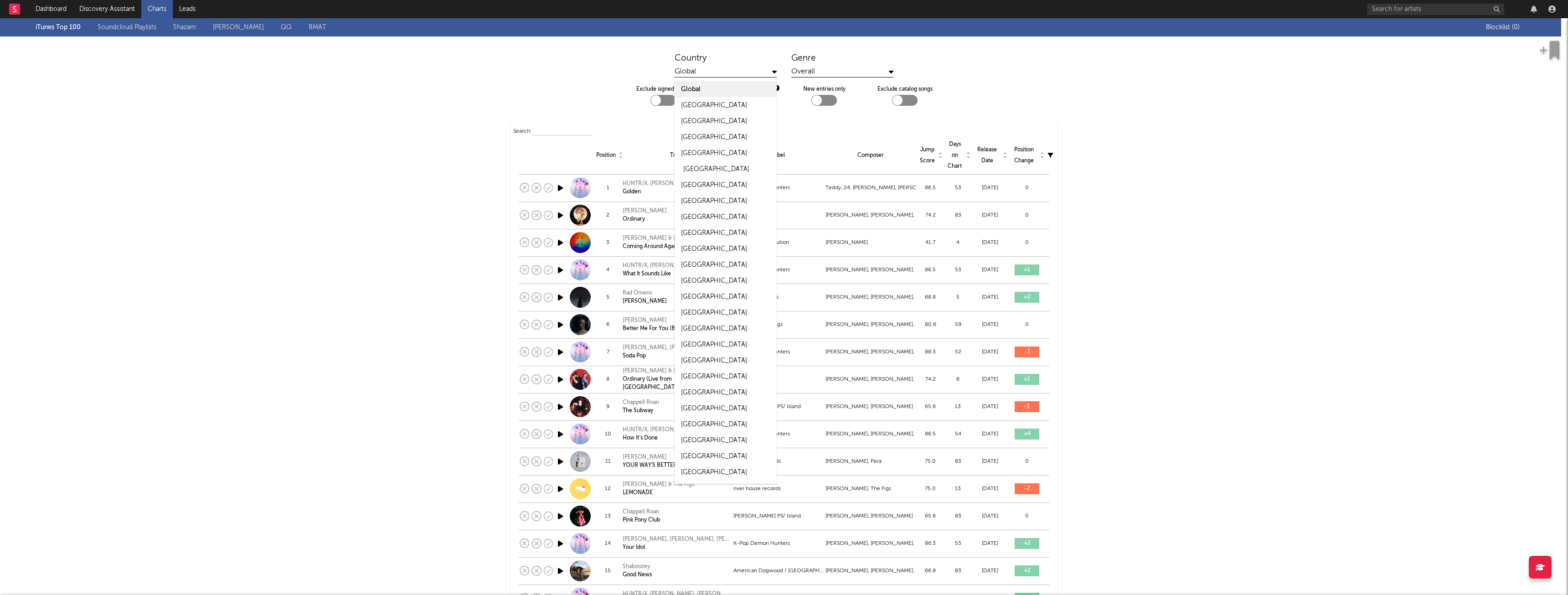
click at [702, 165] on div "[GEOGRAPHIC_DATA]" at bounding box center [716, 169] width 66 height 11
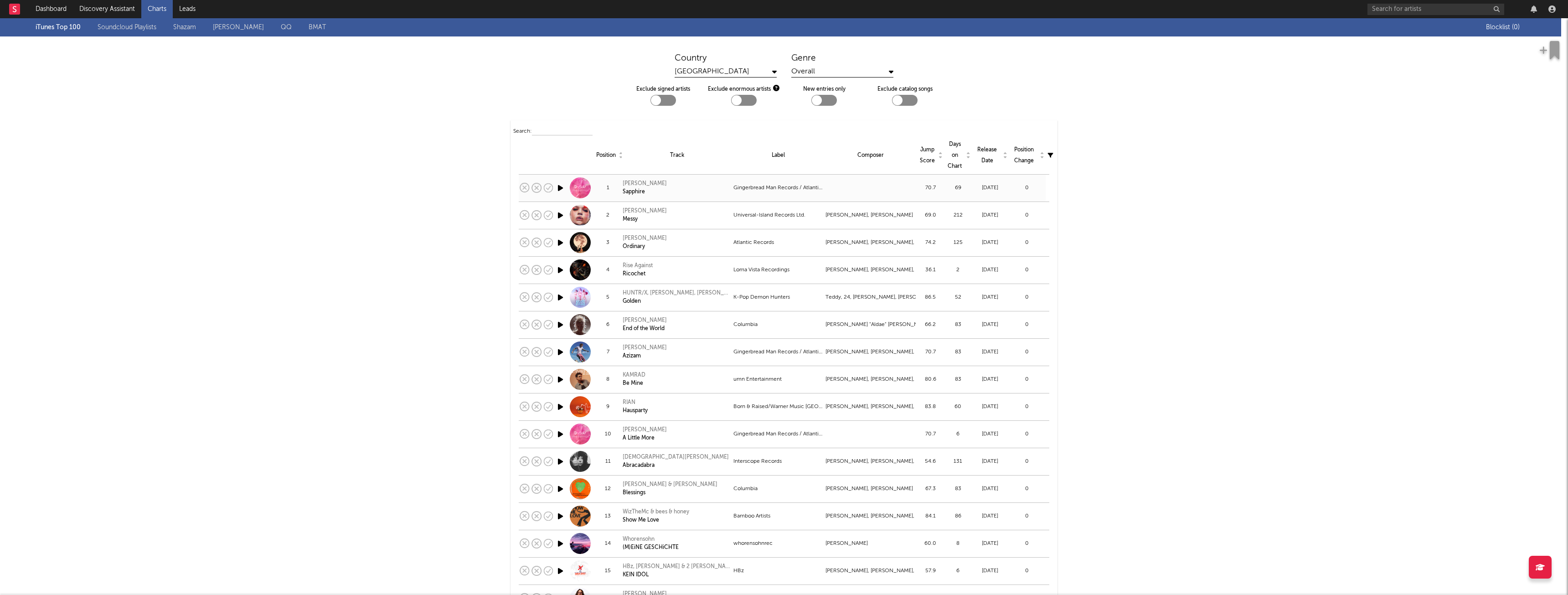
click at [556, 188] on icon "button" at bounding box center [560, 188] width 10 height 11
click at [847, 74] on div "Overall" at bounding box center [843, 72] width 102 height 11
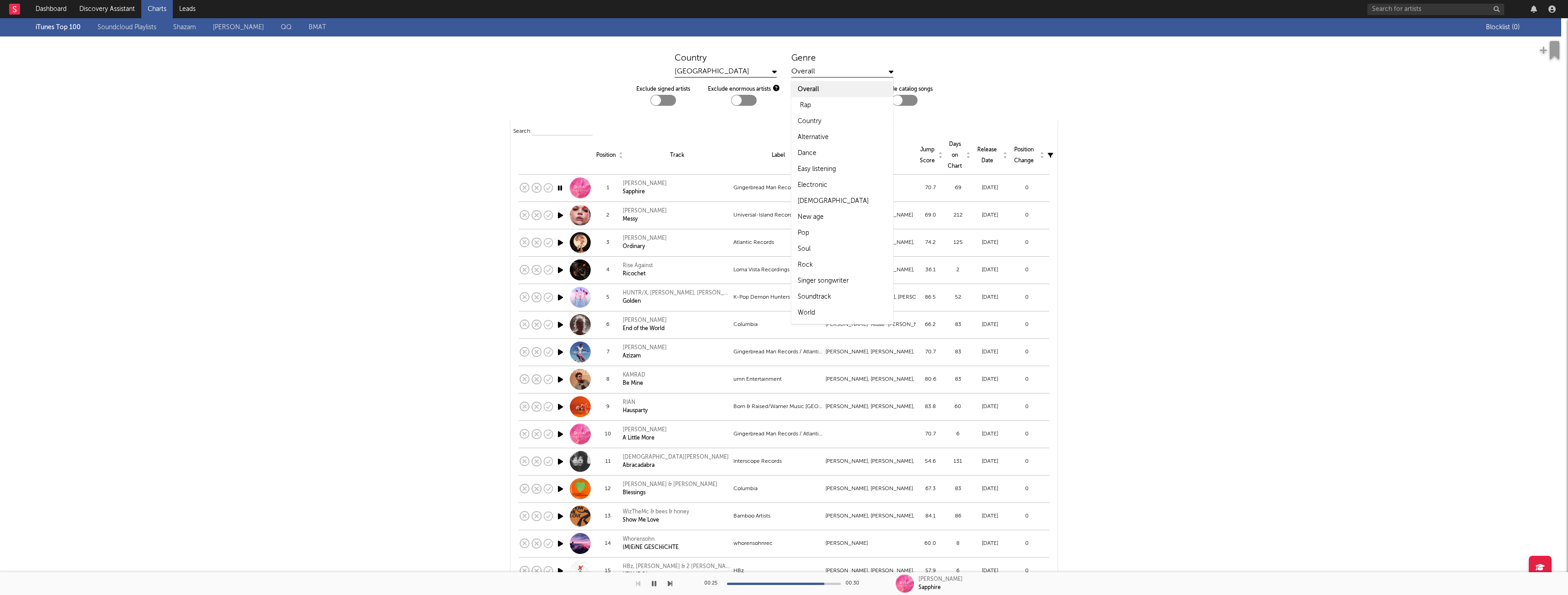
click at [838, 101] on div "Rap" at bounding box center [843, 105] width 102 height 16
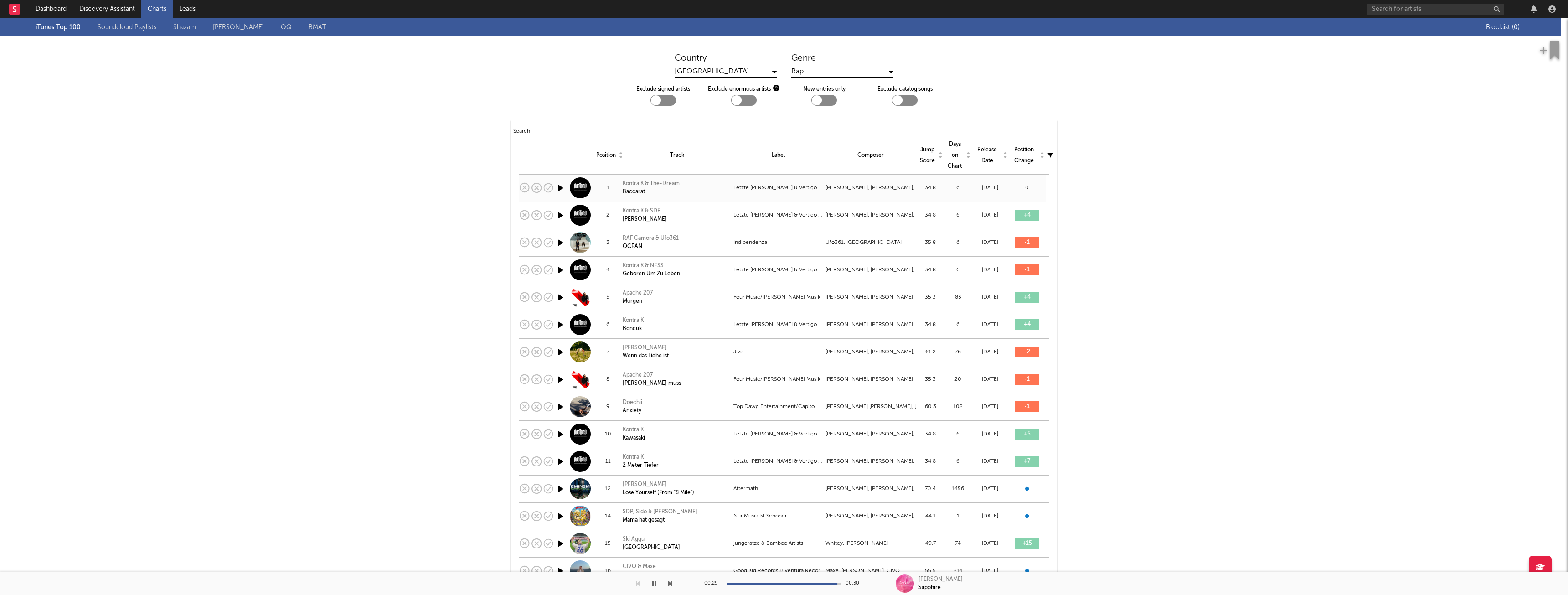
click at [555, 188] on icon "button" at bounding box center [560, 188] width 10 height 11
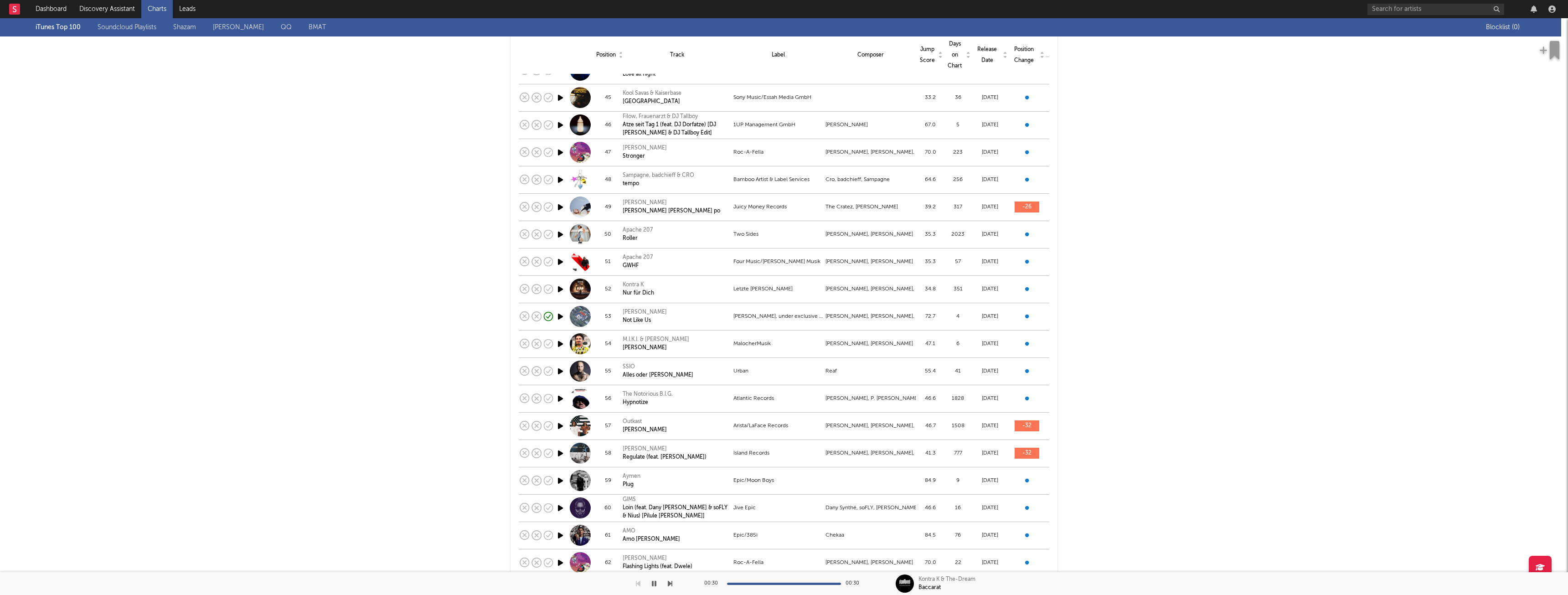
scroll to position [1277, 0]
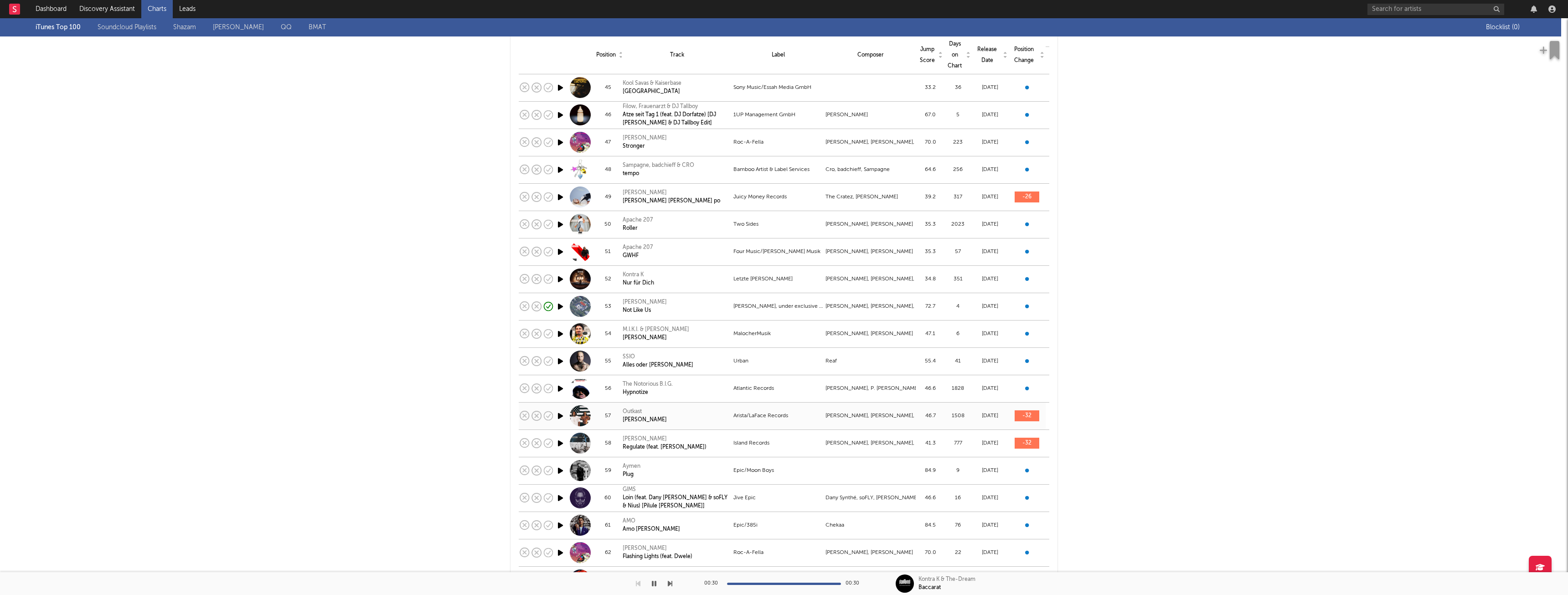
click at [555, 414] on icon "button" at bounding box center [560, 416] width 10 height 11
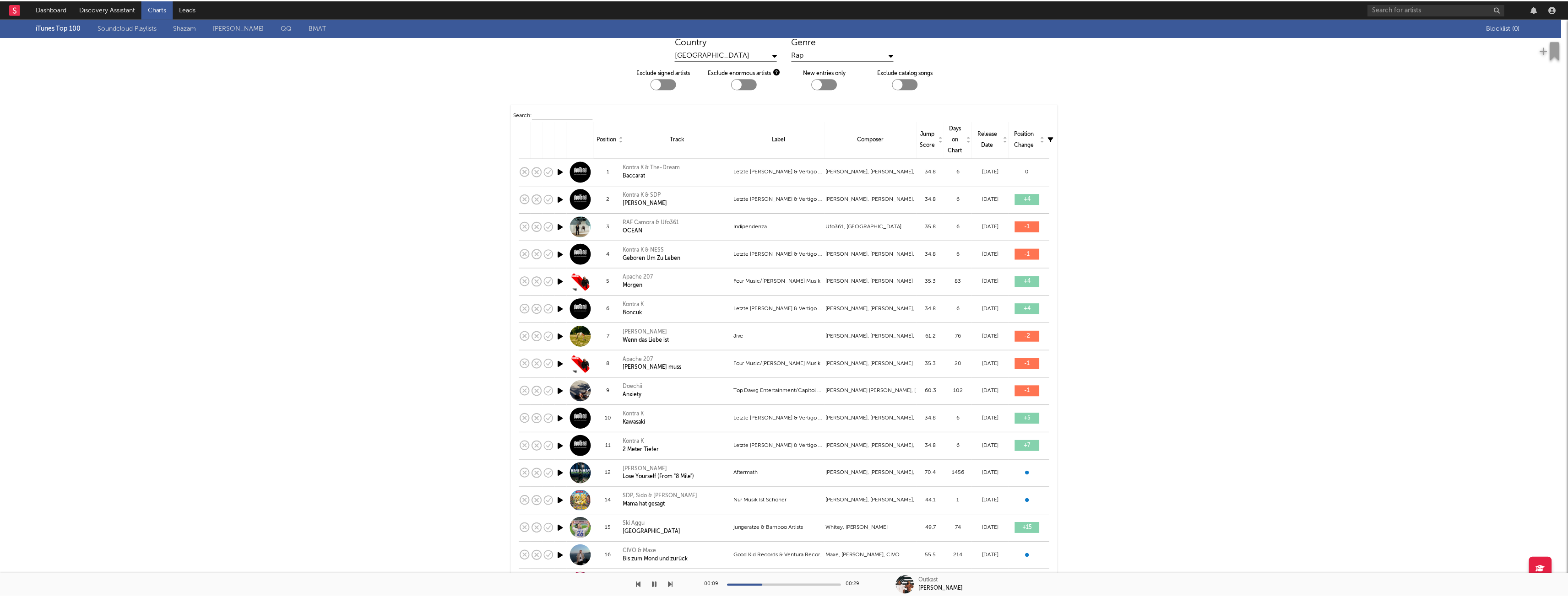
scroll to position [0, 0]
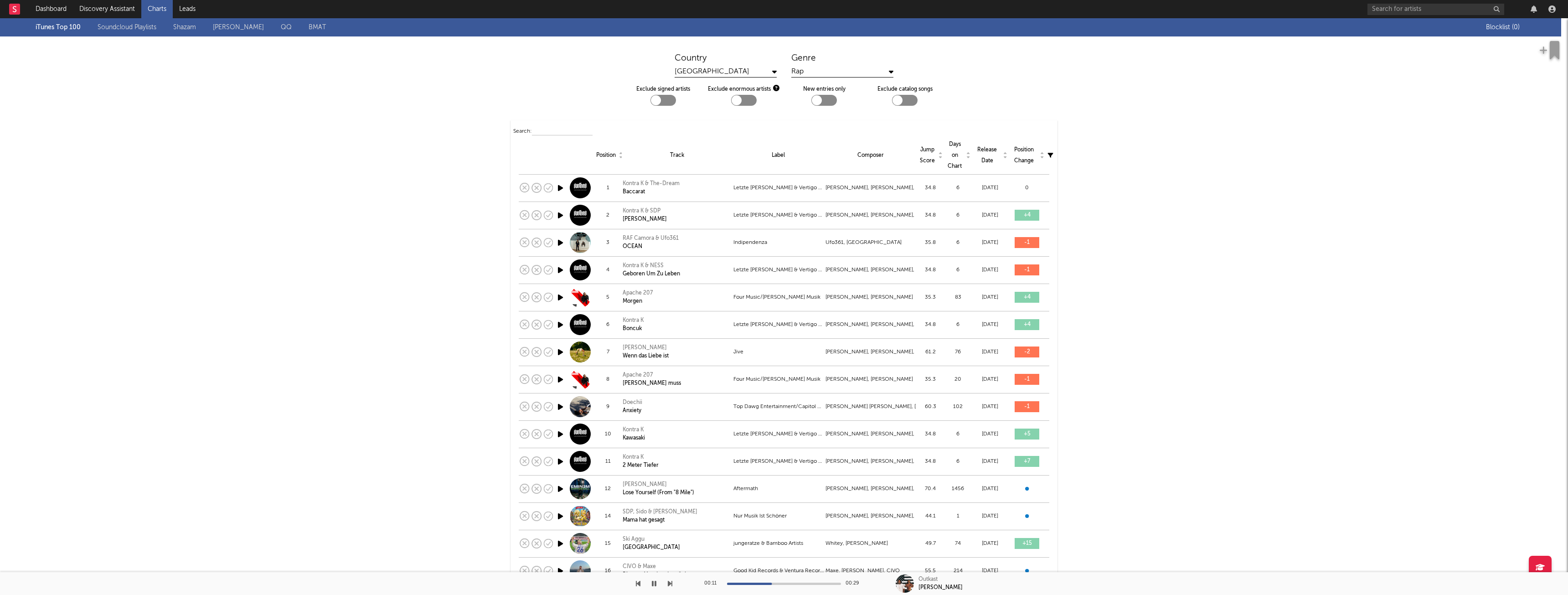
click at [185, 26] on link "Shazam" at bounding box center [184, 27] width 23 height 11
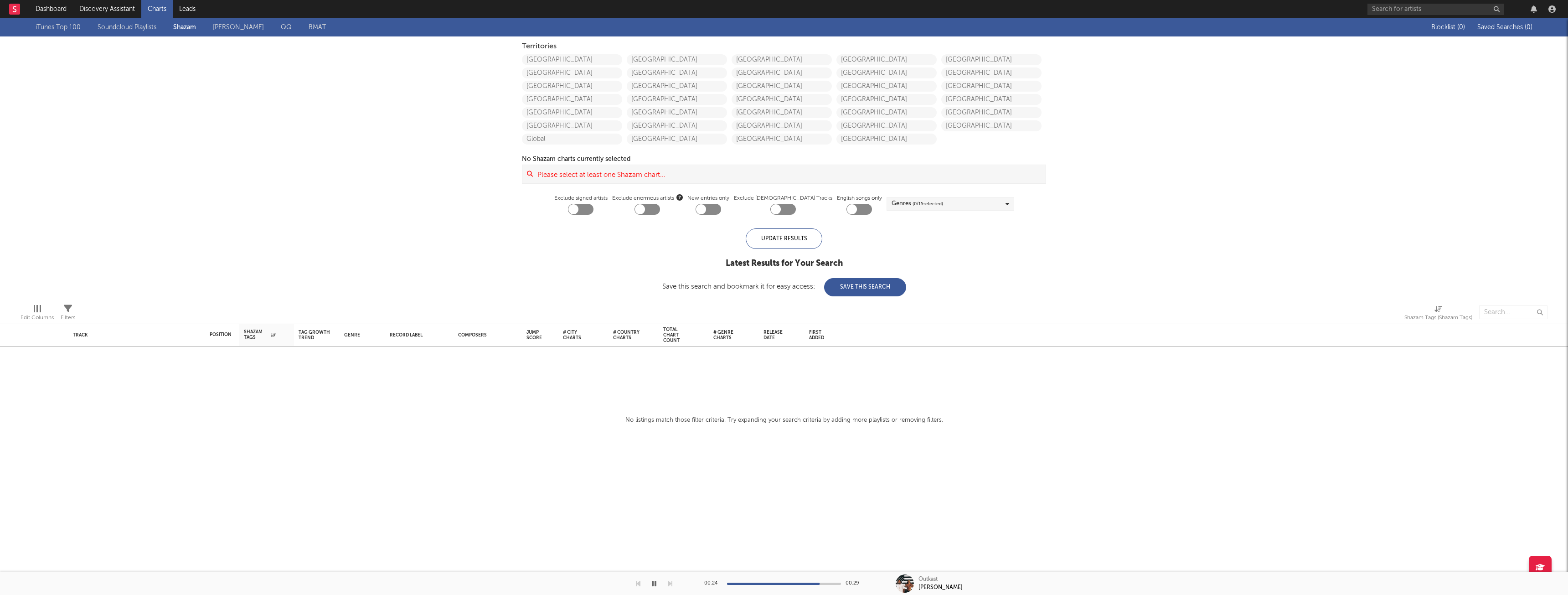
click at [60, 24] on link "iTunes Top 100" at bounding box center [58, 27] width 45 height 11
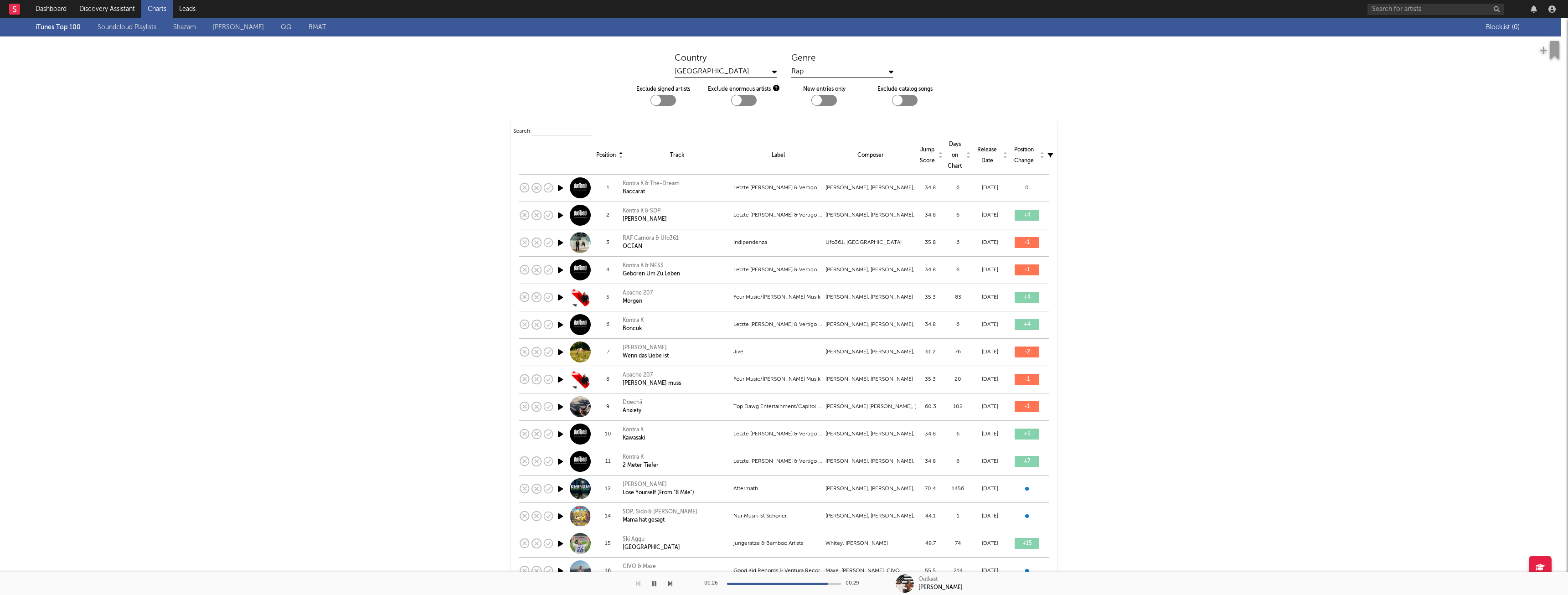
click at [114, 26] on link "Soundcloud Playlists" at bounding box center [127, 27] width 59 height 11
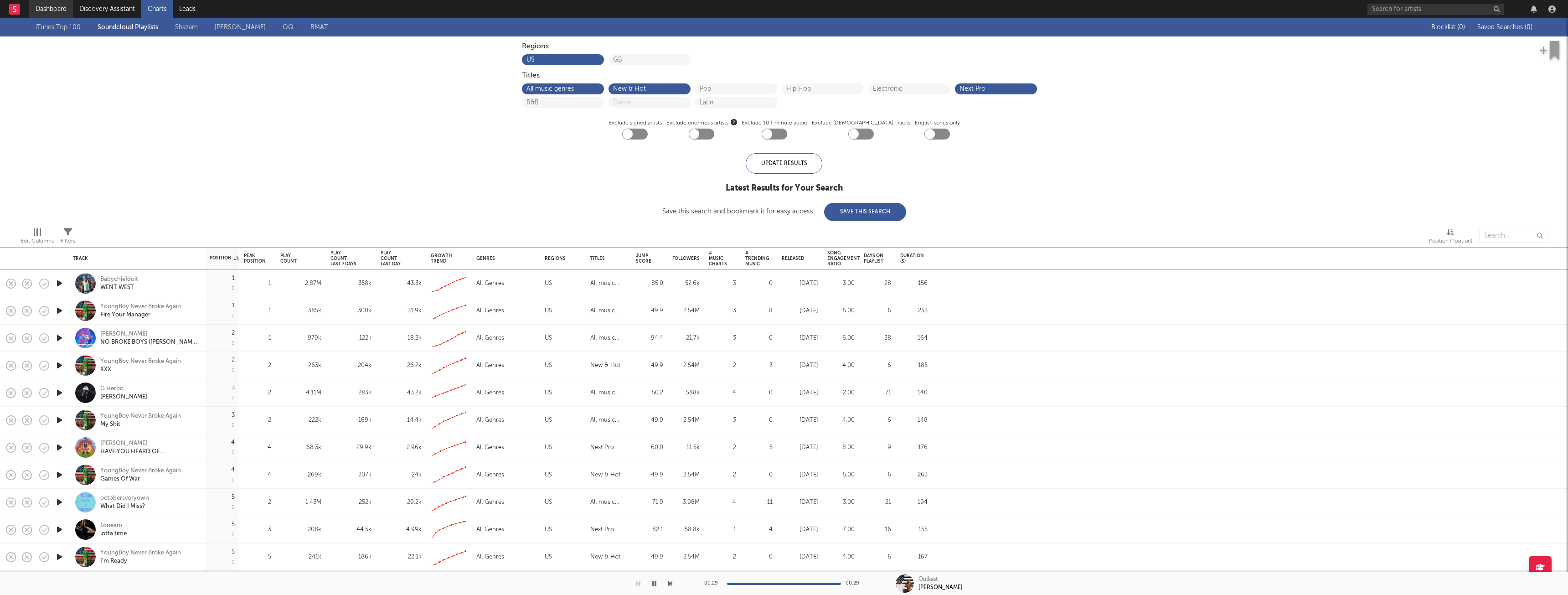
click at [64, 12] on link "Dashboard" at bounding box center [50, 9] width 44 height 18
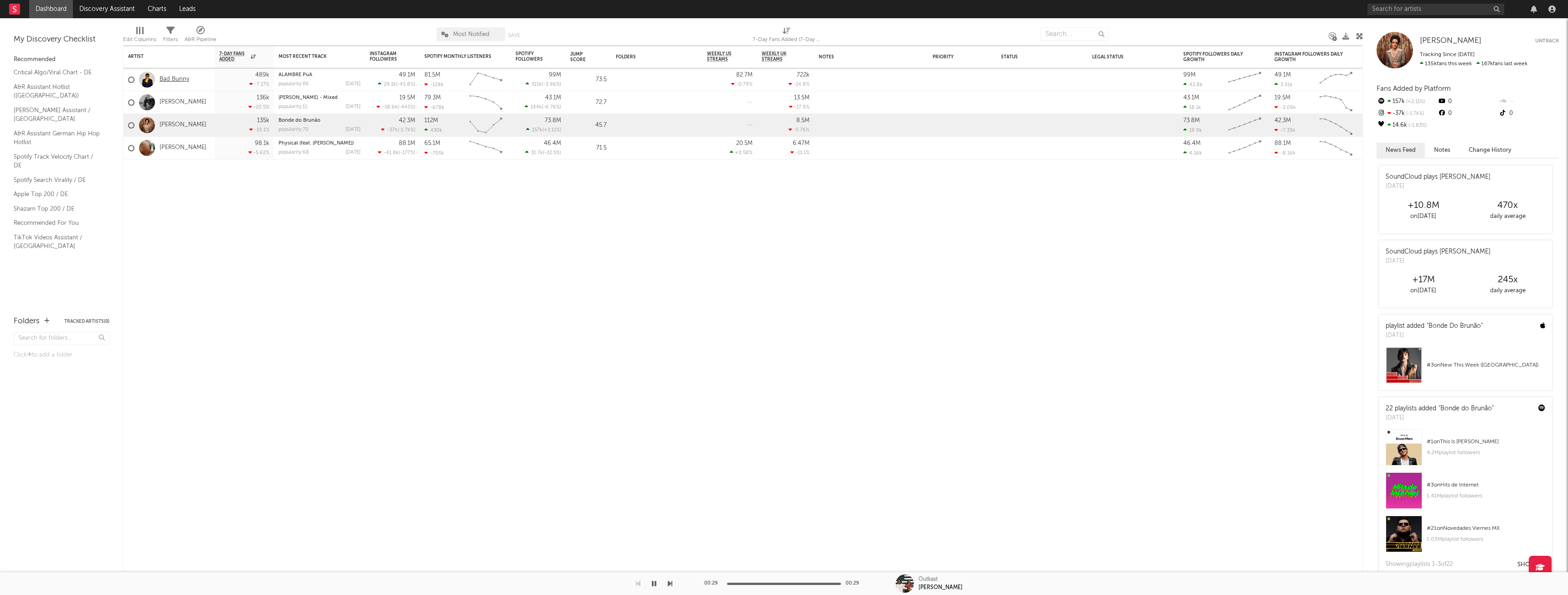
click at [174, 81] on link "Bad Bunny" at bounding box center [174, 79] width 30 height 8
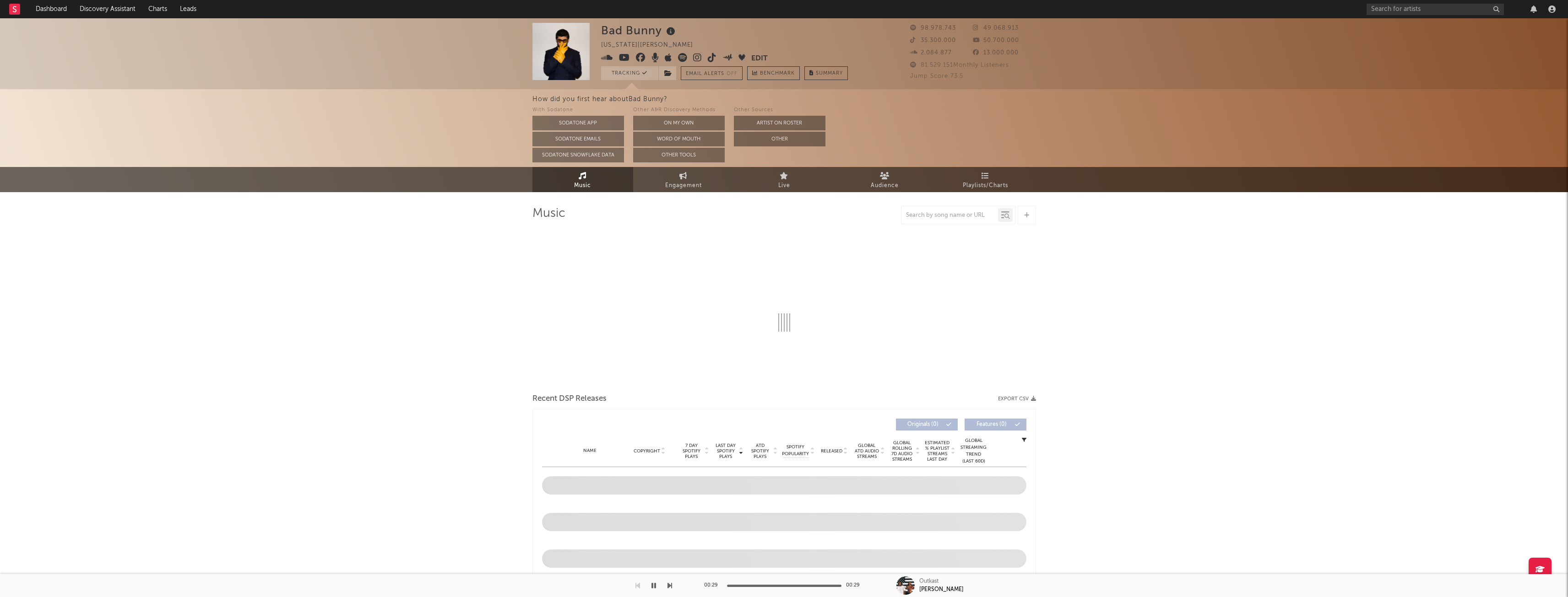
select select "6m"
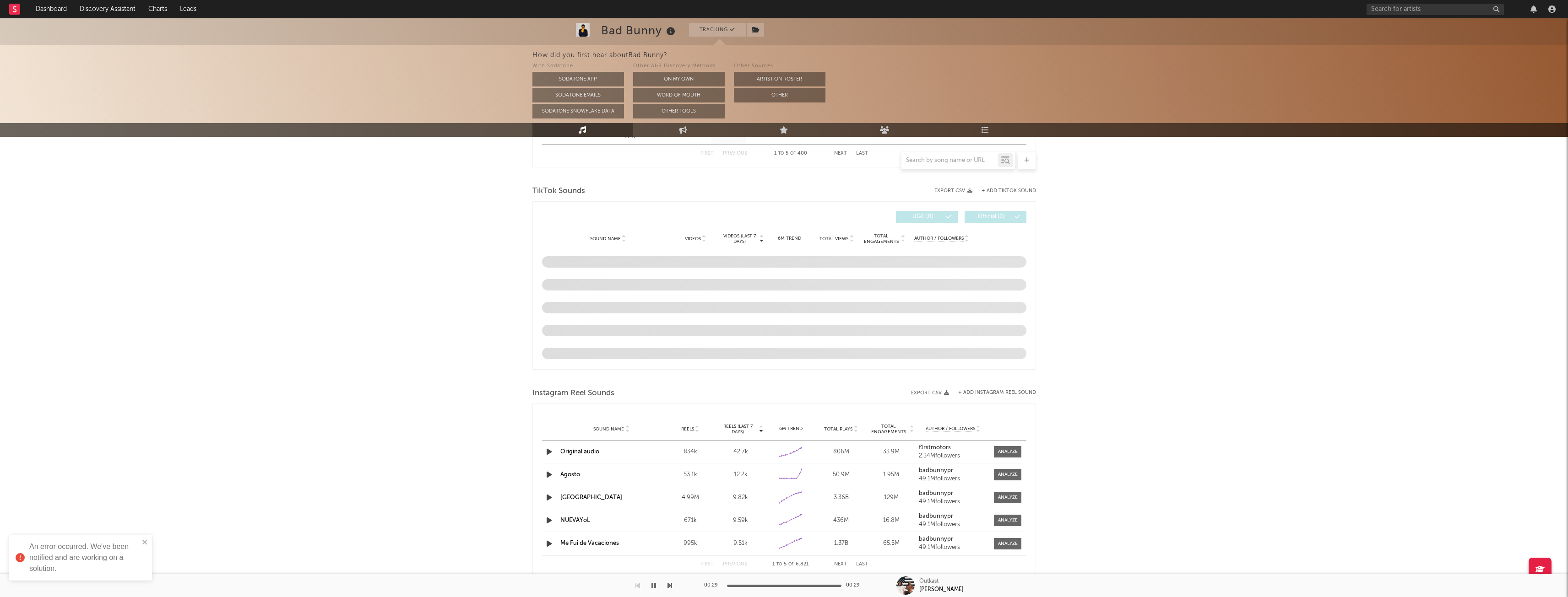
scroll to position [595, 0]
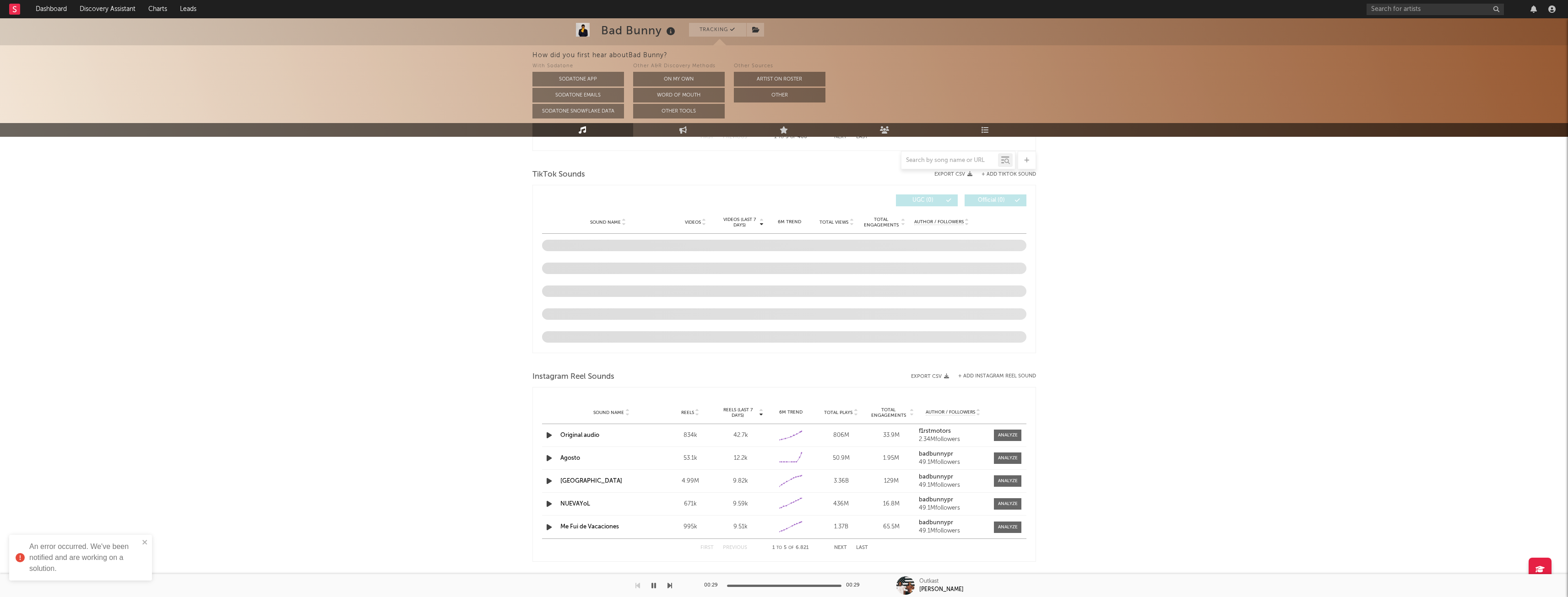
click at [547, 436] on icon "button" at bounding box center [549, 435] width 10 height 11
click at [547, 480] on icon "button" at bounding box center [549, 480] width 10 height 11
click at [547, 479] on icon "button" at bounding box center [549, 480] width 9 height 11
click at [547, 479] on icon "button" at bounding box center [549, 480] width 10 height 11
click at [547, 479] on icon "button" at bounding box center [549, 480] width 9 height 11
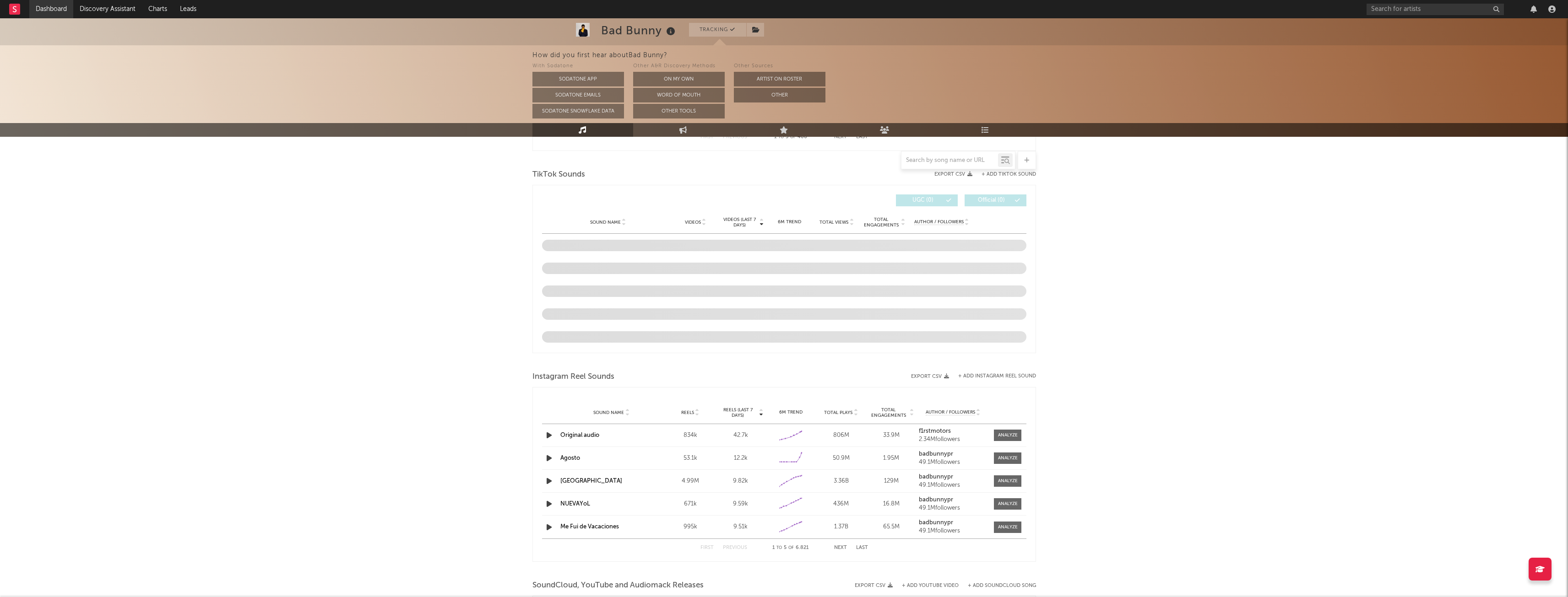
click at [38, 11] on link "Dashboard" at bounding box center [51, 9] width 44 height 18
